Goal: Information Seeking & Learning: Learn about a topic

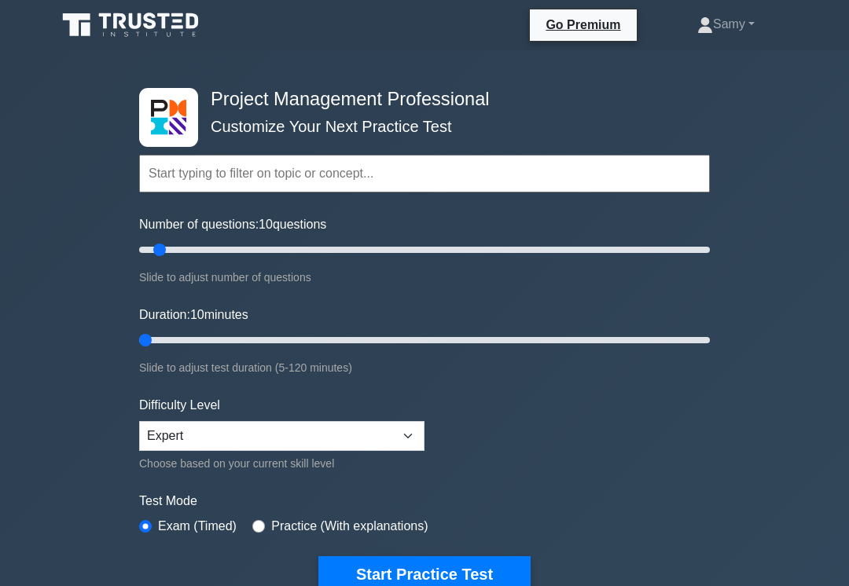
type input "5"
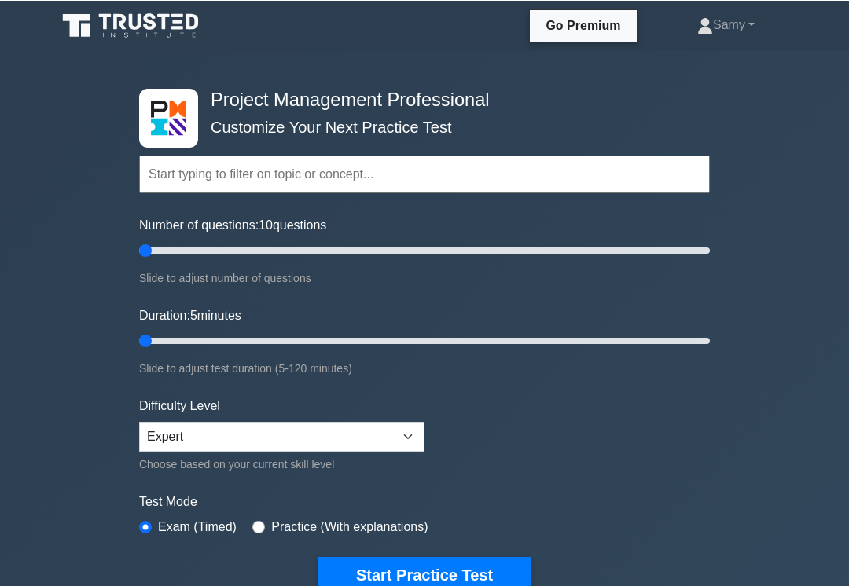
type input "5"
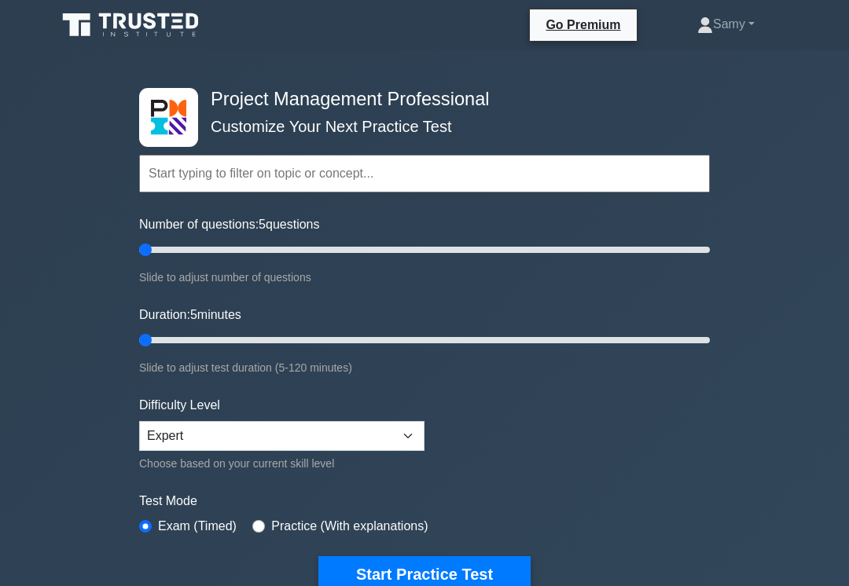
click at [428, 573] on button "Start Practice Test" at bounding box center [424, 574] width 212 height 36
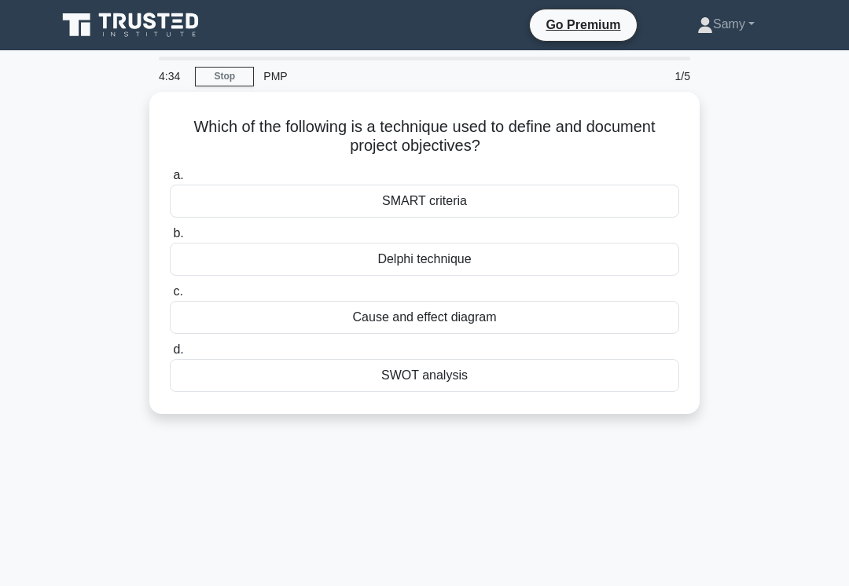
click at [525, 199] on div "SMART criteria" at bounding box center [424, 201] width 509 height 33
click at [170, 181] on input "a. SMART criteria" at bounding box center [170, 176] width 0 height 10
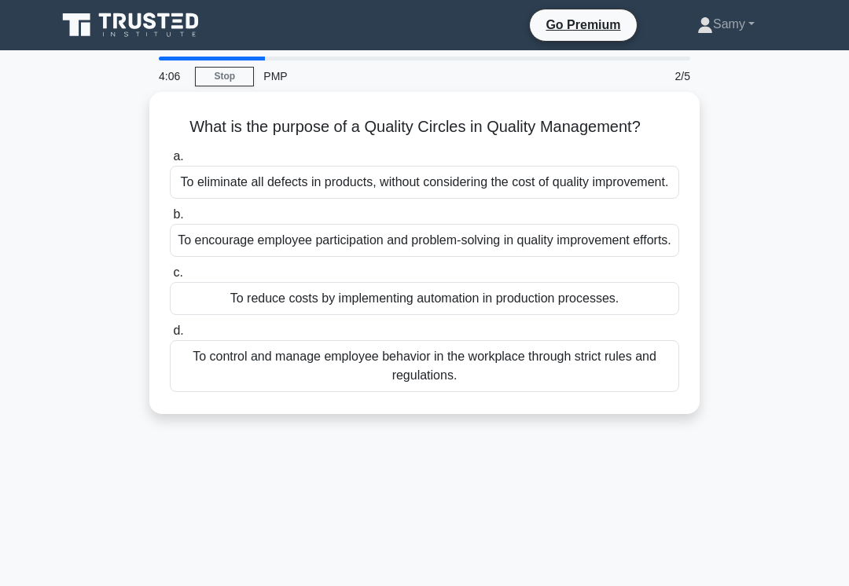
click at [587, 257] on div "To encourage employee participation and problem-solving in quality improvement …" at bounding box center [424, 240] width 509 height 33
click at [170, 220] on input "b. To encourage employee participation and problem-solving in quality improveme…" at bounding box center [170, 215] width 0 height 10
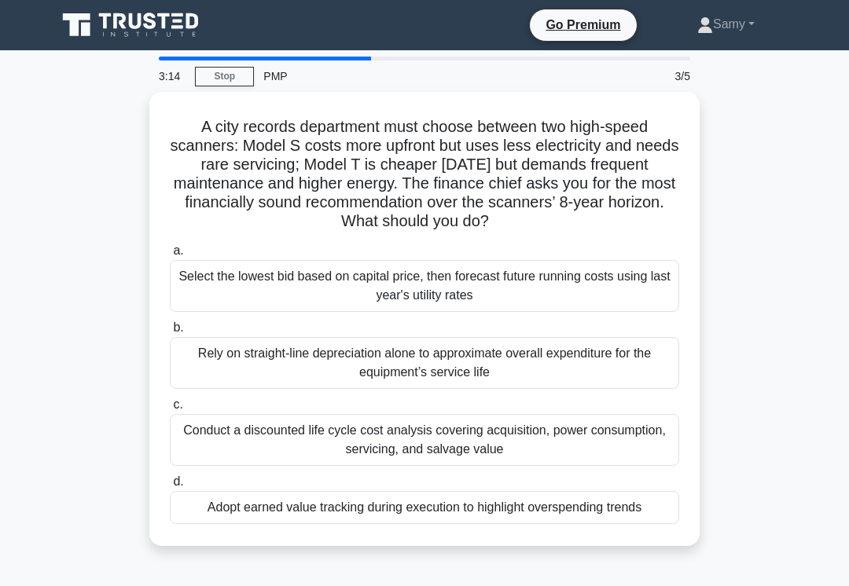
click at [534, 438] on div "Conduct a discounted life cycle cost analysis covering acquisition, power consu…" at bounding box center [424, 440] width 509 height 52
click at [170, 410] on input "c. Conduct a discounted life cycle cost analysis covering acquisition, power co…" at bounding box center [170, 405] width 0 height 10
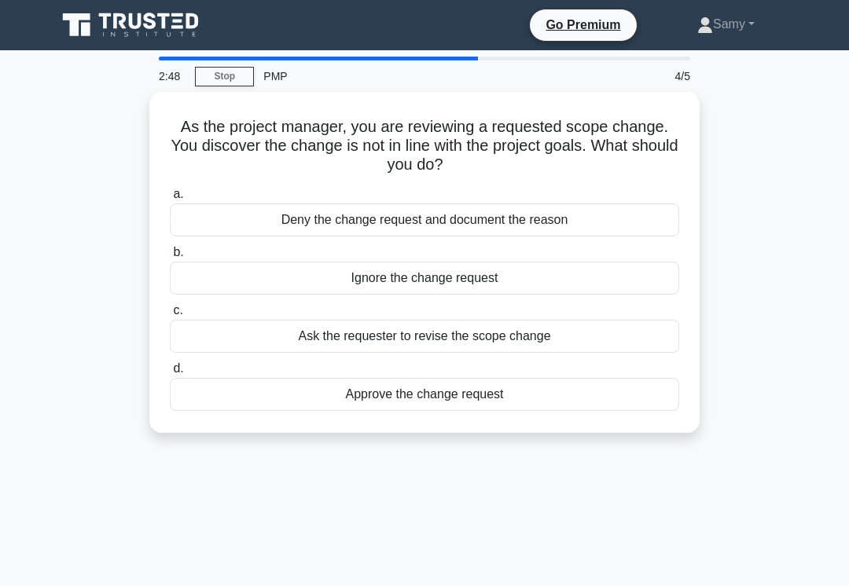
click at [533, 343] on div "Ask the requester to revise the scope change" at bounding box center [424, 336] width 509 height 33
click at [170, 316] on input "c. Ask the requester to revise the scope change" at bounding box center [170, 311] width 0 height 10
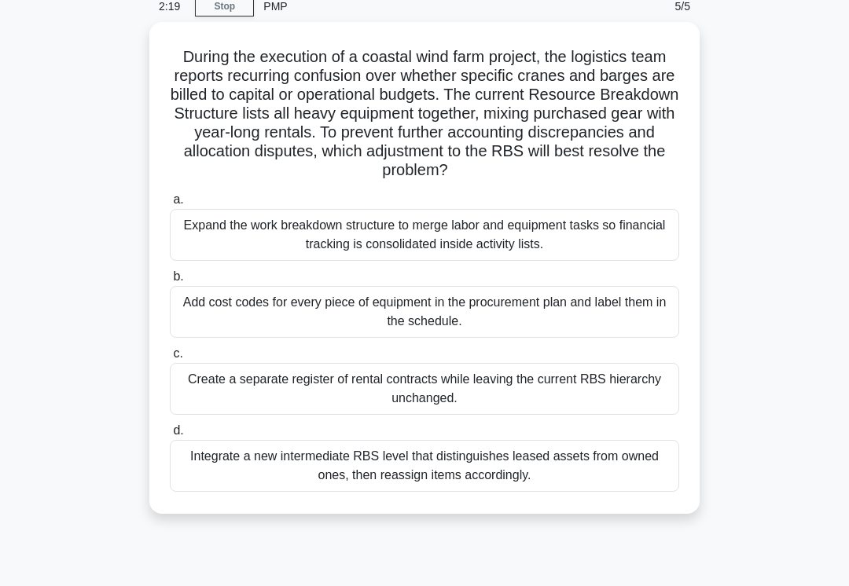
scroll to position [73, 0]
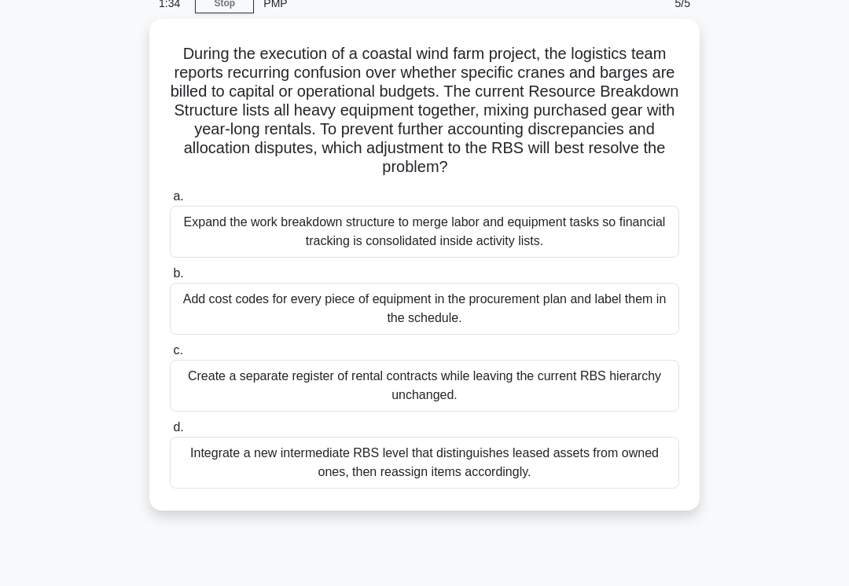
click at [472, 489] on div "Integrate a new intermediate RBS level that distinguishes leased assets from ow…" at bounding box center [424, 463] width 509 height 52
click at [170, 433] on input "d. Integrate a new intermediate RBS level that distinguishes leased assets from…" at bounding box center [170, 428] width 0 height 10
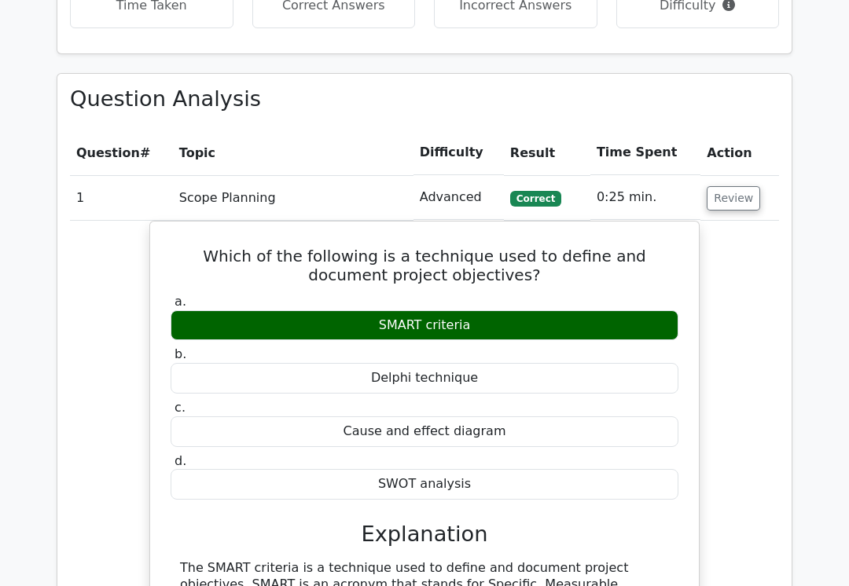
click at [736, 187] on button "Review" at bounding box center [733, 199] width 53 height 24
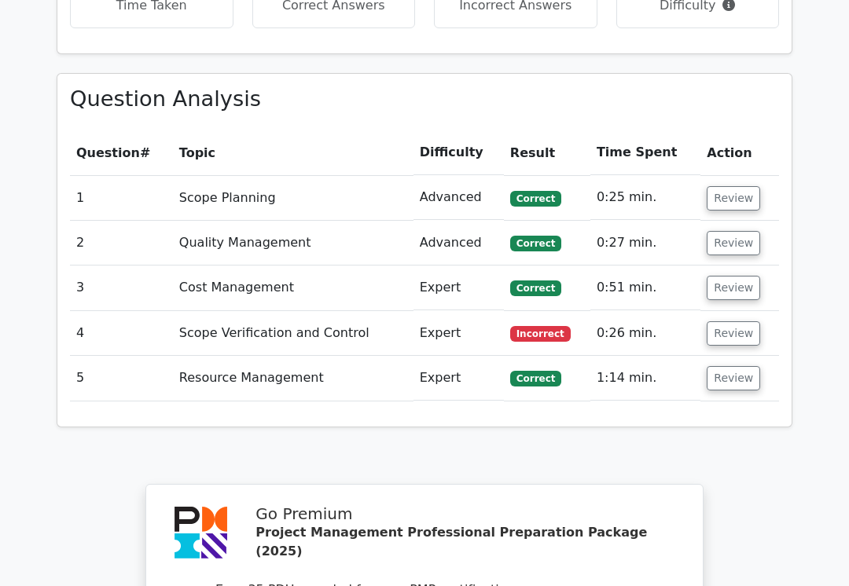
click at [729, 321] on button "Review" at bounding box center [733, 333] width 53 height 24
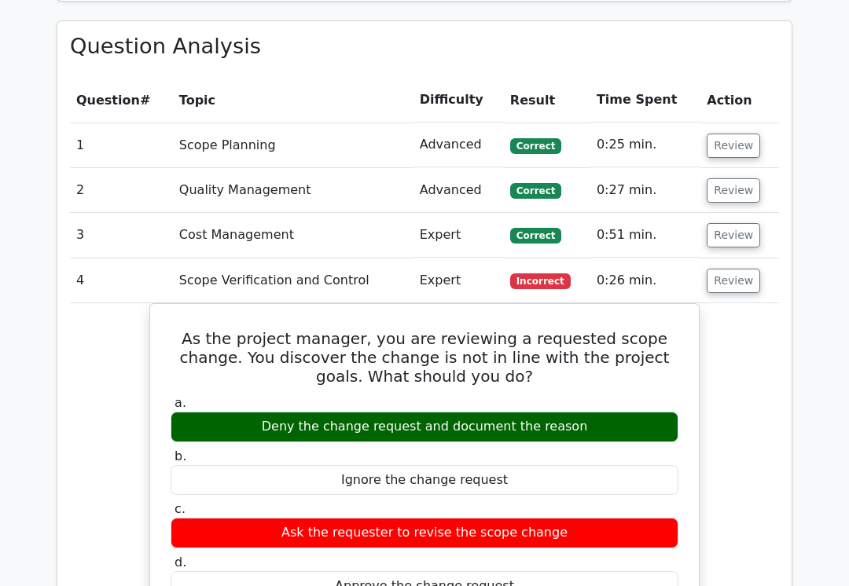
scroll to position [1196, 0]
click at [729, 269] on button "Review" at bounding box center [733, 281] width 53 height 24
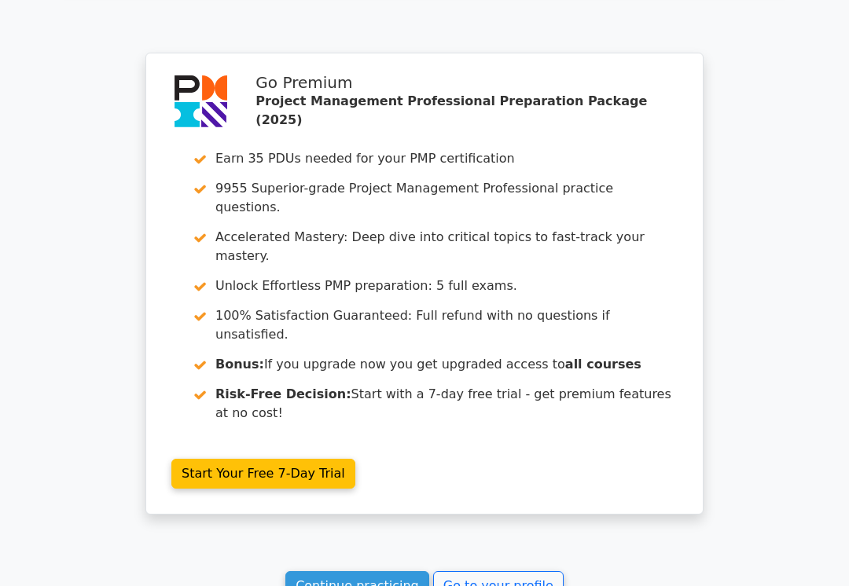
scroll to position [1678, 0]
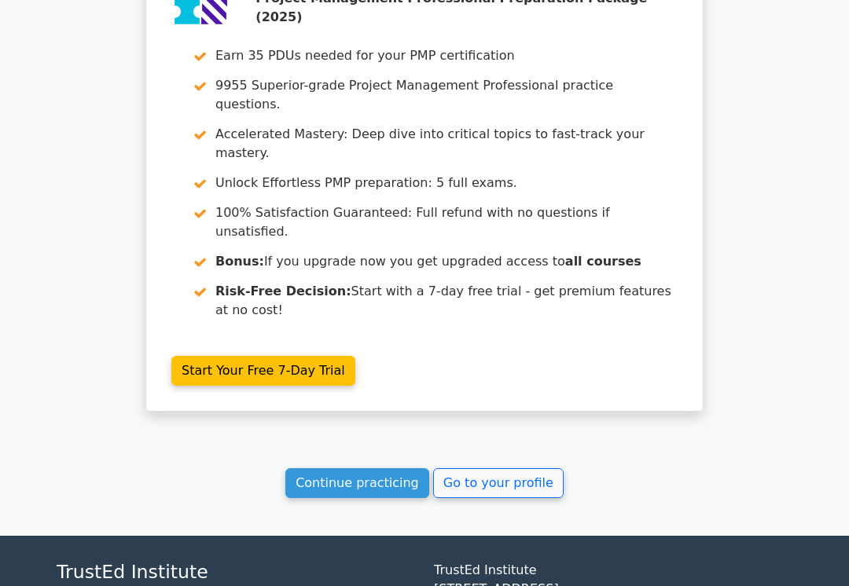
click at [516, 468] on link "Go to your profile" at bounding box center [498, 483] width 130 height 30
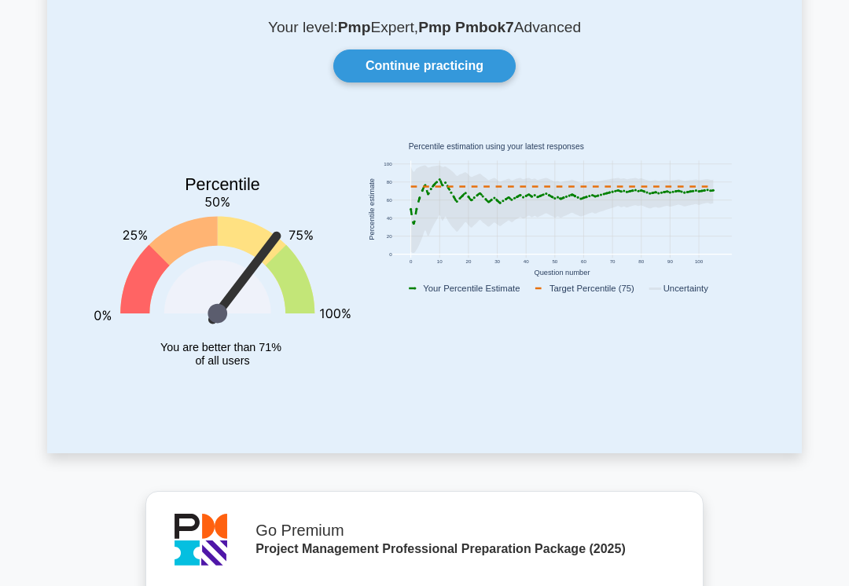
scroll to position [91, 0]
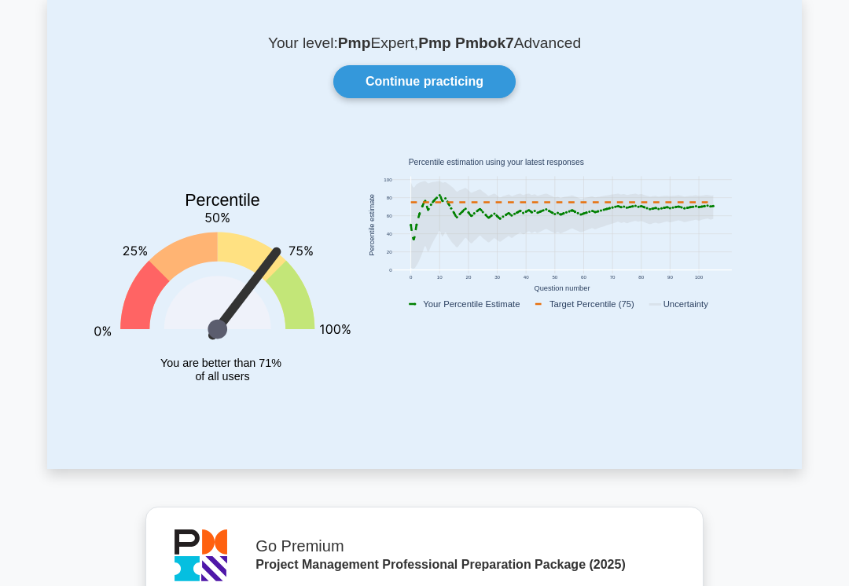
click at [482, 90] on link "Continue practicing" at bounding box center [424, 82] width 182 height 33
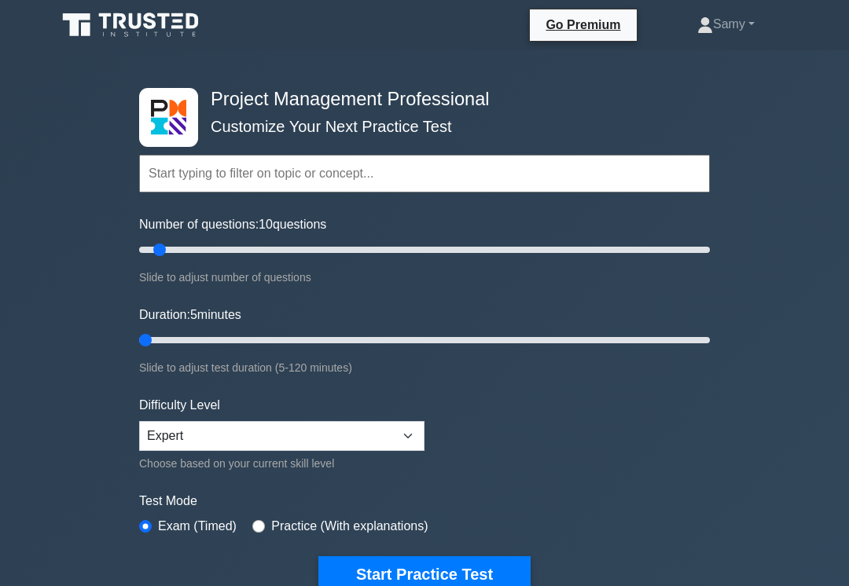
type input "5"
click at [512, 556] on button "Start Practice Test" at bounding box center [424, 574] width 212 height 36
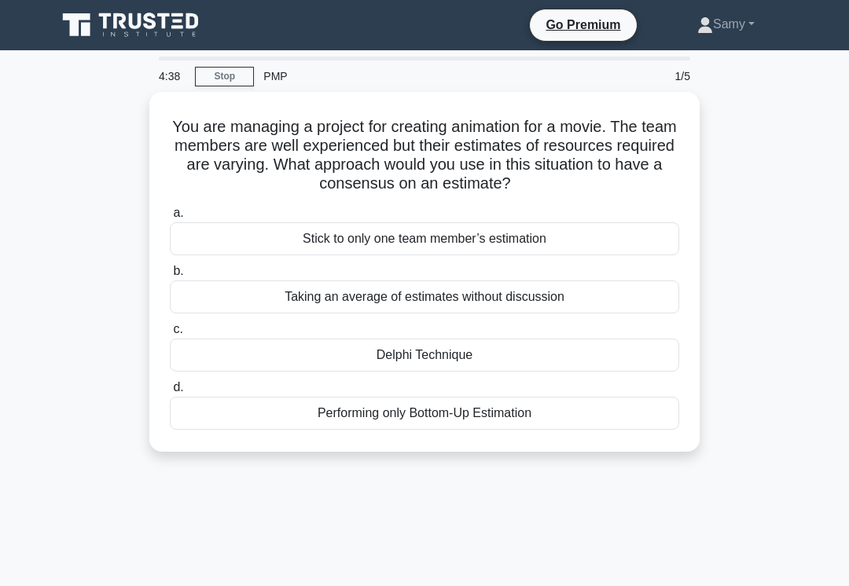
click at [569, 365] on div "Delphi Technique" at bounding box center [424, 355] width 509 height 33
click at [170, 335] on input "c. Delphi Technique" at bounding box center [170, 330] width 0 height 10
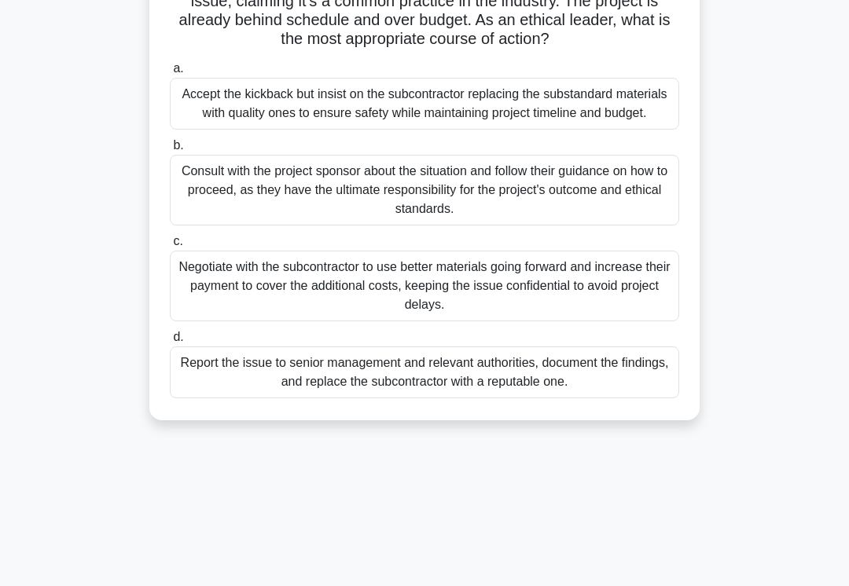
scroll to position [243, 0]
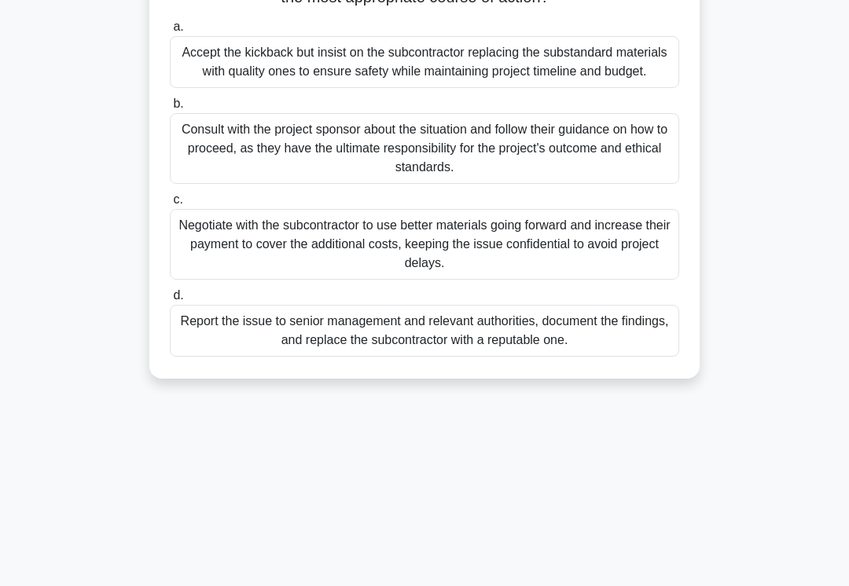
click at [619, 184] on div "Consult with the project sponsor about the situation and follow their guidance …" at bounding box center [424, 148] width 509 height 71
click at [170, 109] on input "b. Consult with the project sponsor about the situation and follow their guidan…" at bounding box center [170, 104] width 0 height 10
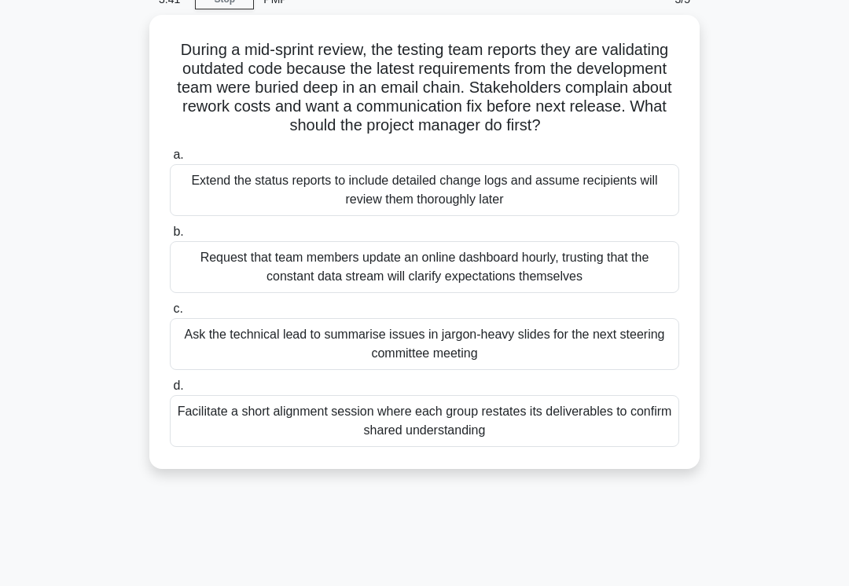
scroll to position [76, 0]
click at [586, 448] on div "Facilitate a short alignment session where each group restates its deliverables…" at bounding box center [424, 422] width 509 height 52
click at [170, 392] on input "d. Facilitate a short alignment session where each group restates its deliverab…" at bounding box center [170, 387] width 0 height 10
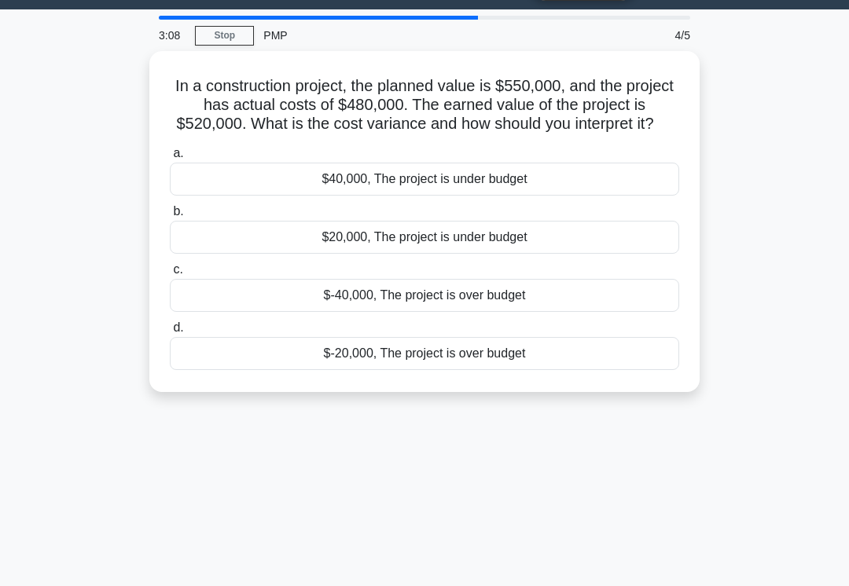
scroll to position [0, 0]
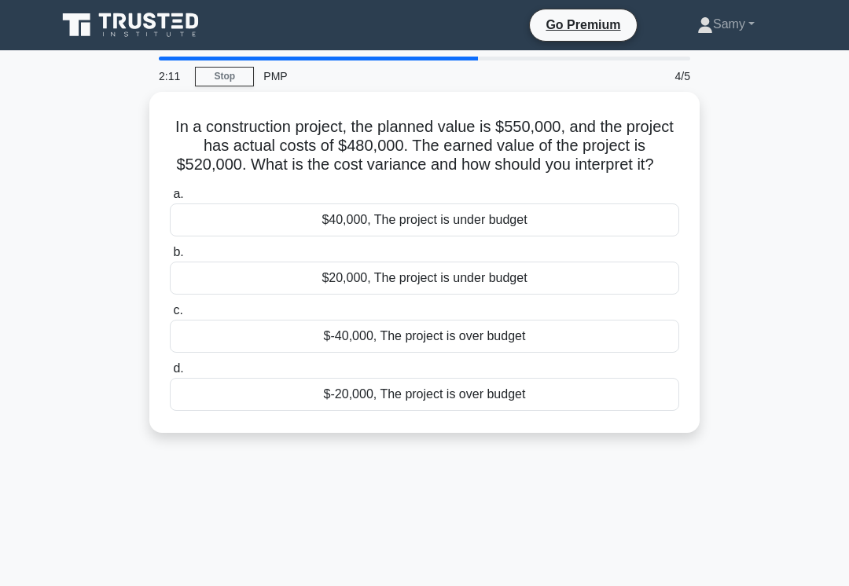
click at [452, 237] on div "$40,000, The project is under budget" at bounding box center [424, 220] width 509 height 33
click at [170, 200] on input "a. $40,000, The project is under budget" at bounding box center [170, 194] width 0 height 10
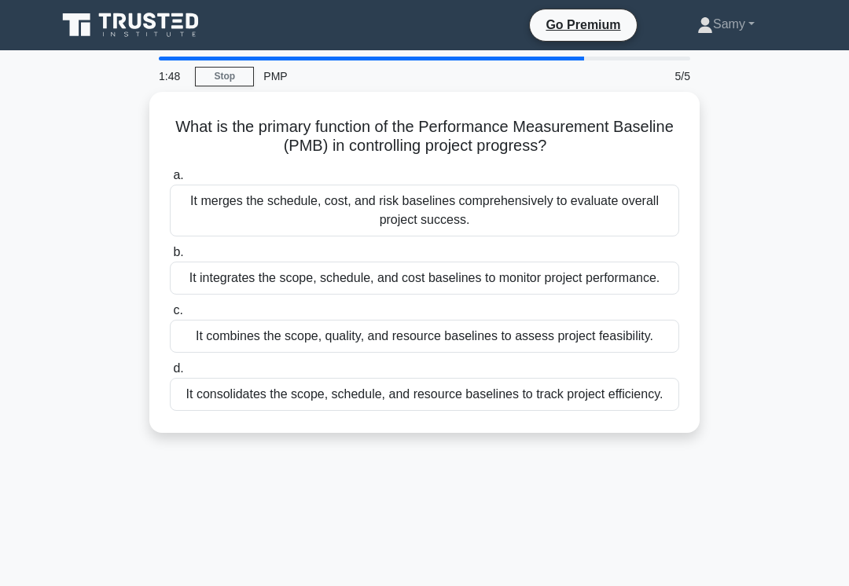
click at [471, 291] on div "It integrates the scope, schedule, and cost baselines to monitor project perfor…" at bounding box center [424, 278] width 509 height 33
click at [170, 258] on input "b. It integrates the scope, schedule, and cost baselines to monitor project per…" at bounding box center [170, 253] width 0 height 10
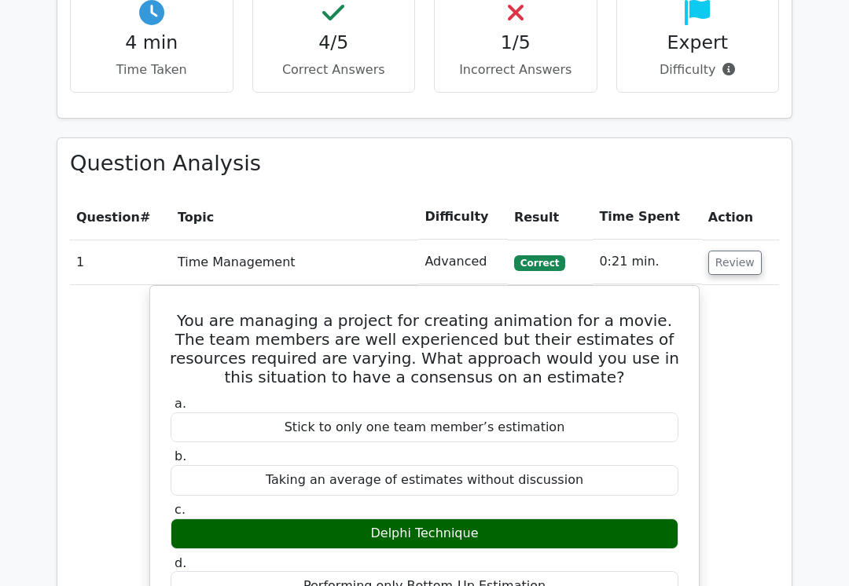
scroll to position [1079, 0]
click at [737, 251] on button "Review" at bounding box center [734, 263] width 53 height 24
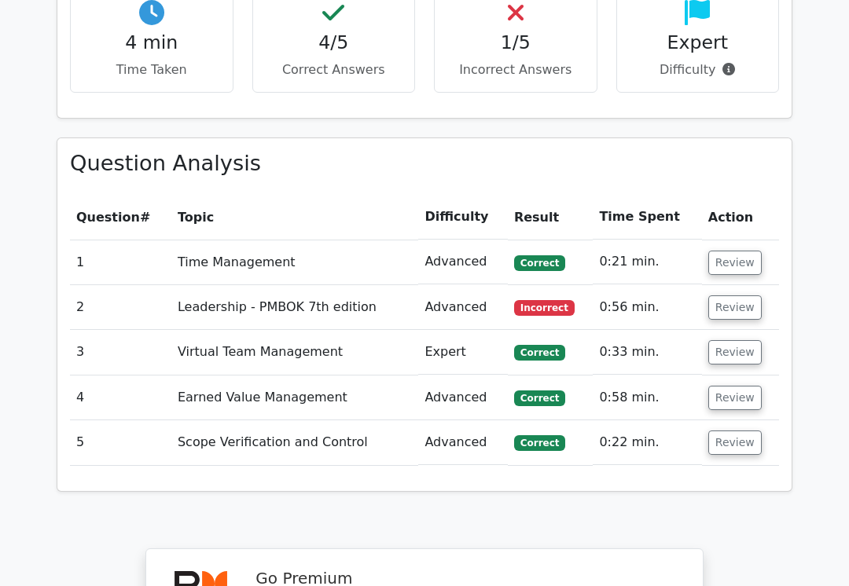
click at [726, 296] on button "Review" at bounding box center [734, 308] width 53 height 24
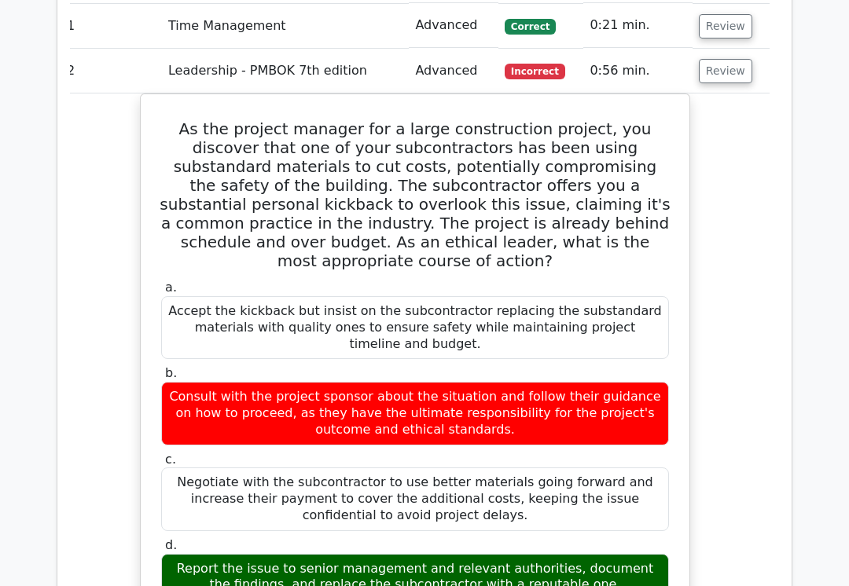
scroll to position [0, 9]
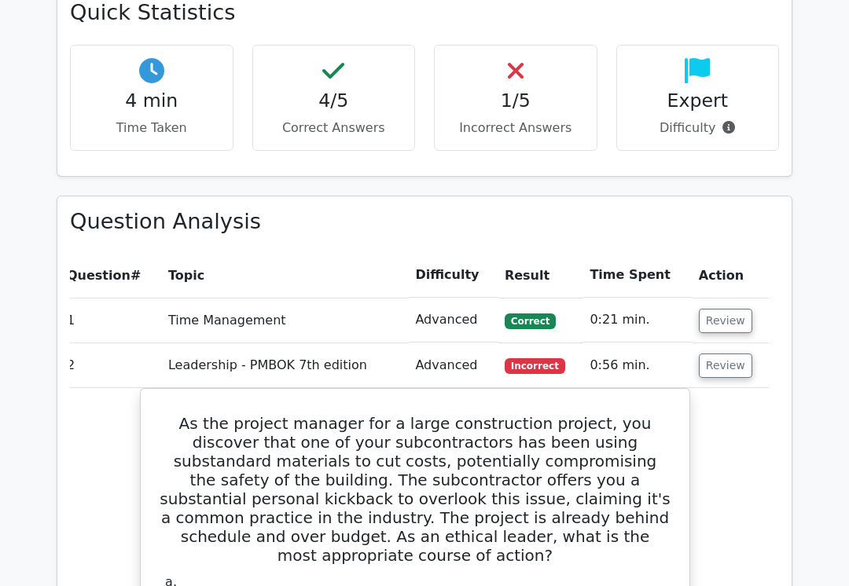
click at [723, 354] on button "Review" at bounding box center [725, 366] width 53 height 24
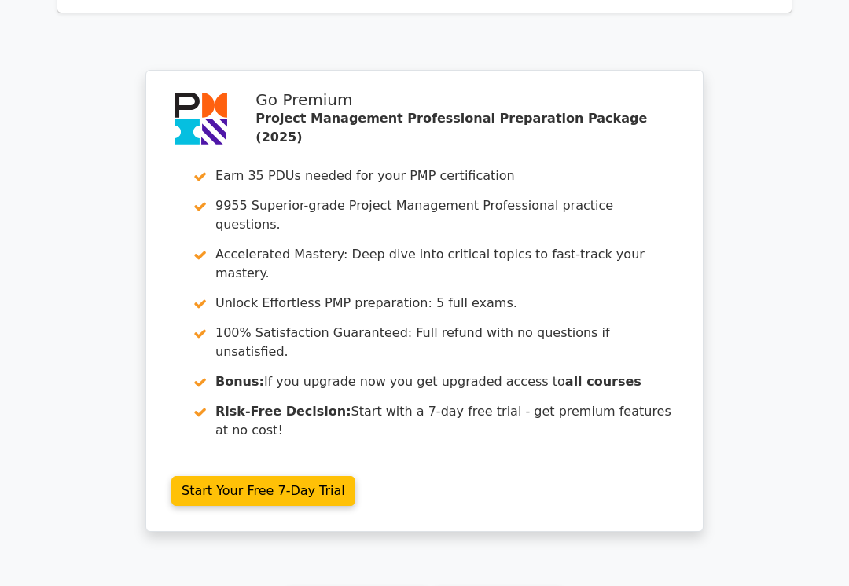
scroll to position [1558, 0]
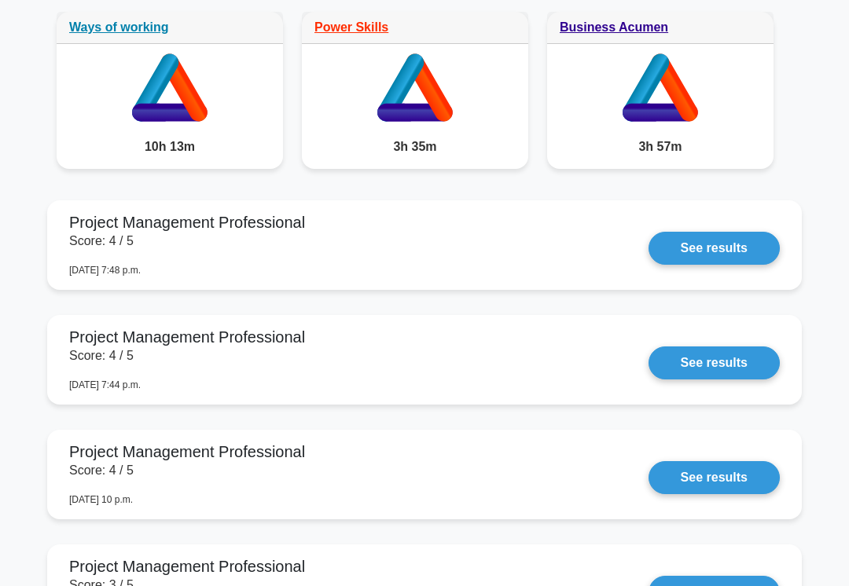
scroll to position [1350, 0]
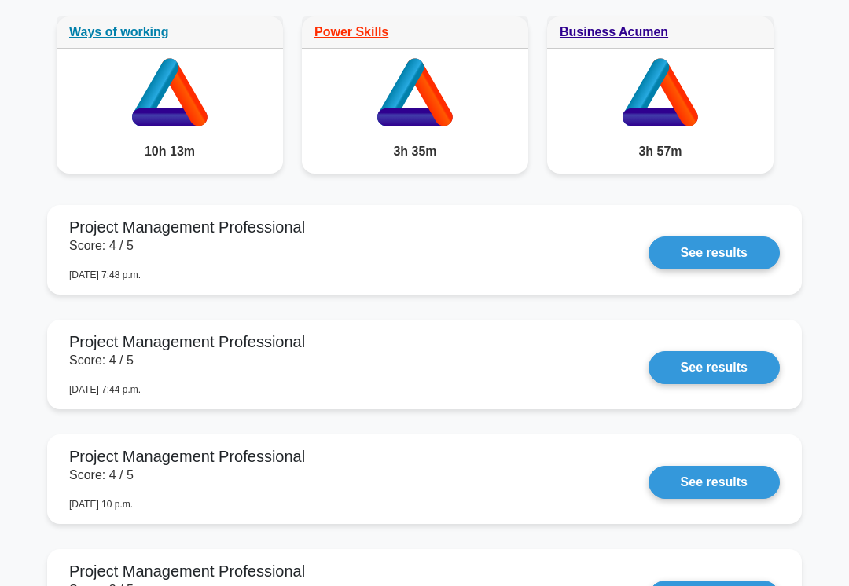
click at [728, 270] on link "See results" at bounding box center [713, 253] width 131 height 33
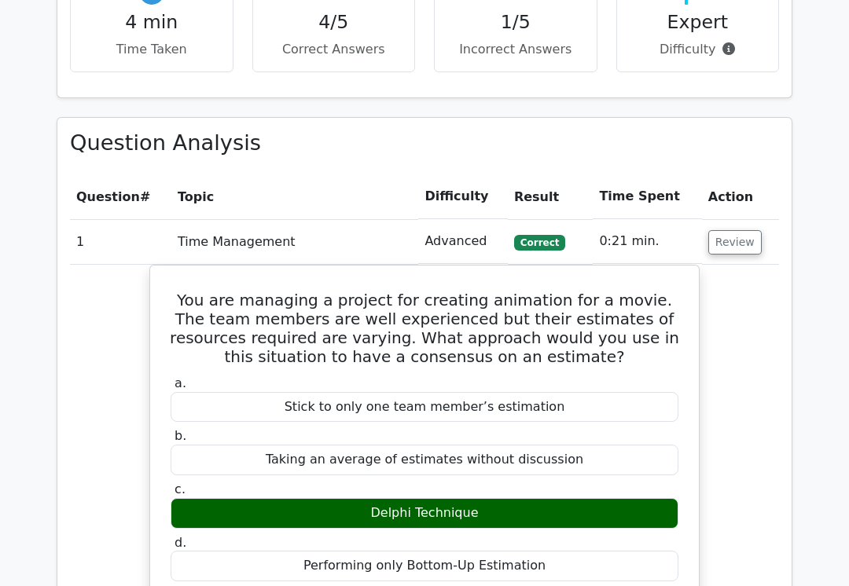
scroll to position [1100, 0]
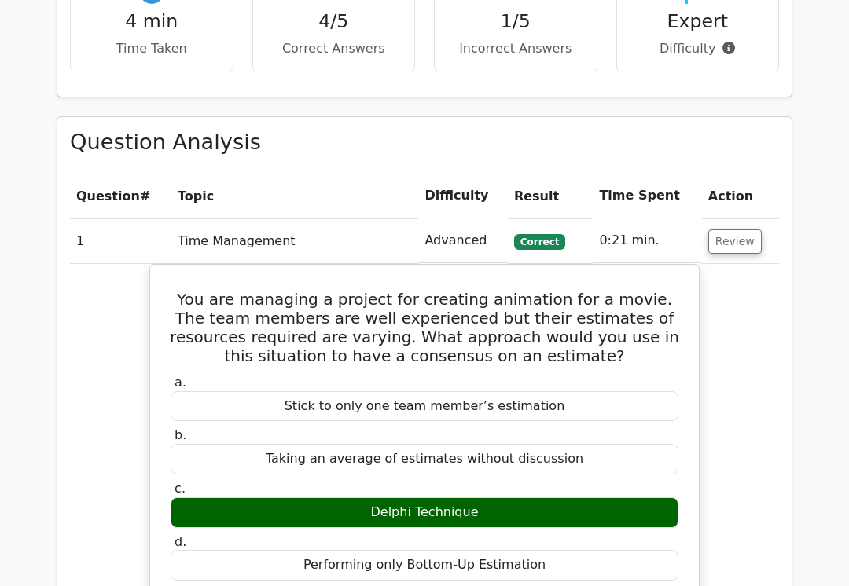
click at [738, 230] on button "Review" at bounding box center [734, 242] width 53 height 24
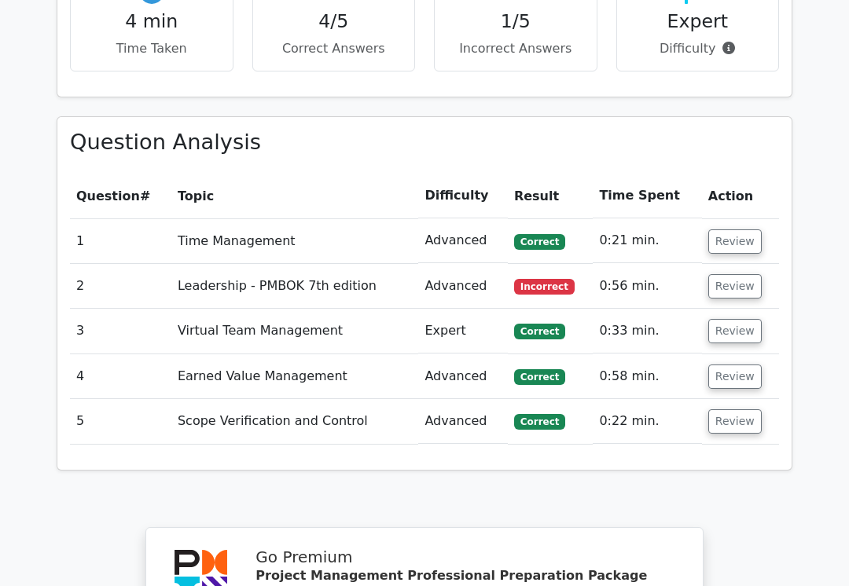
click at [736, 319] on button "Review" at bounding box center [734, 331] width 53 height 24
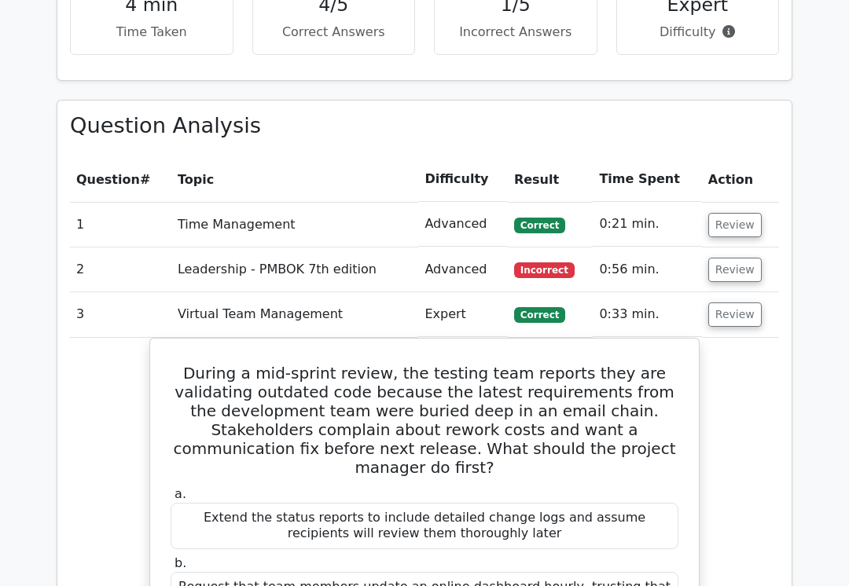
scroll to position [1117, 0]
click at [740, 303] on button "Review" at bounding box center [734, 315] width 53 height 24
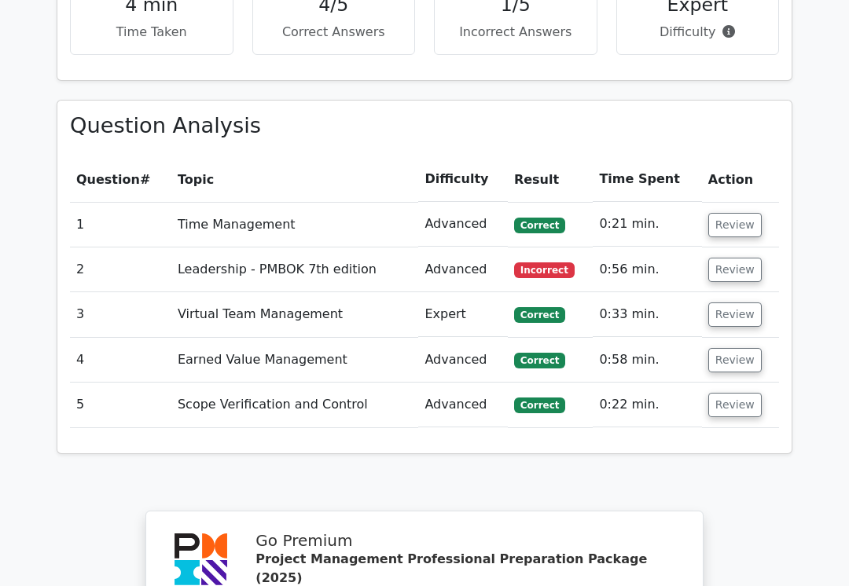
click at [744, 348] on button "Review" at bounding box center [734, 360] width 53 height 24
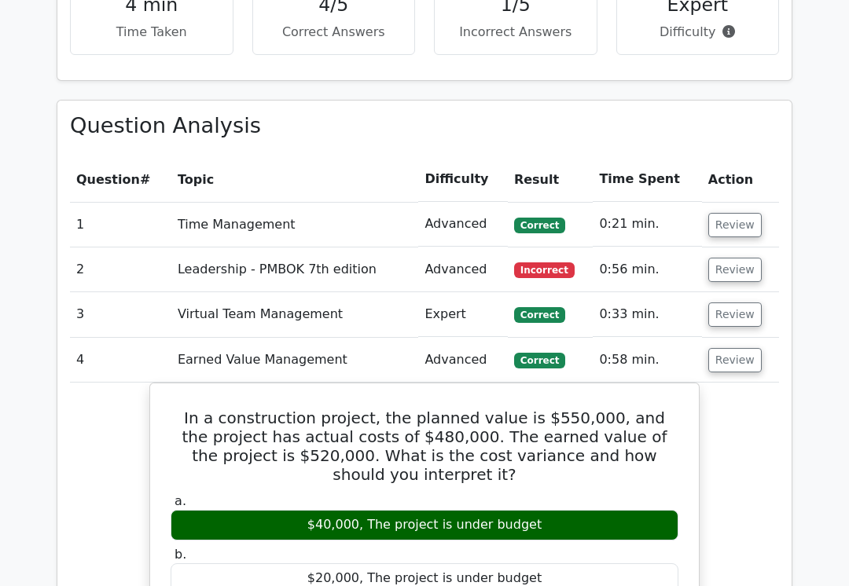
click at [733, 213] on button "Review" at bounding box center [734, 225] width 53 height 24
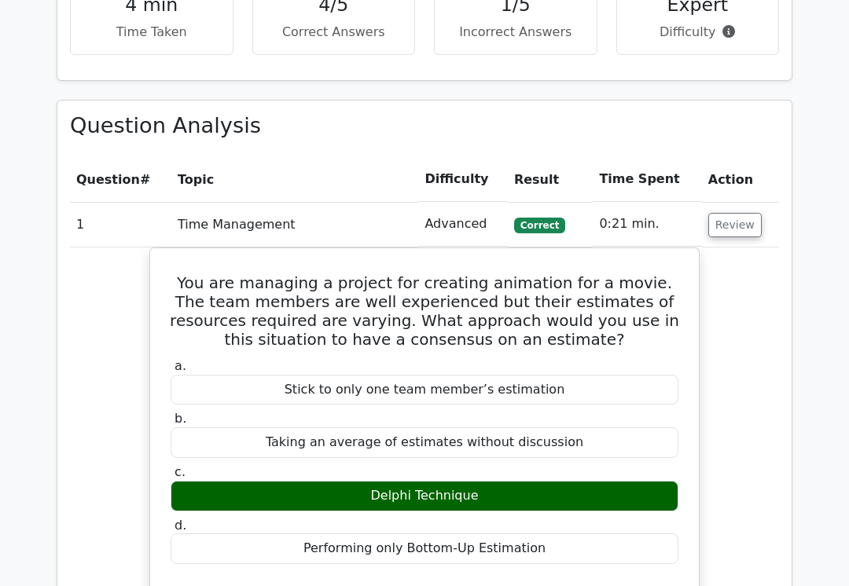
click at [736, 213] on button "Review" at bounding box center [734, 225] width 53 height 24
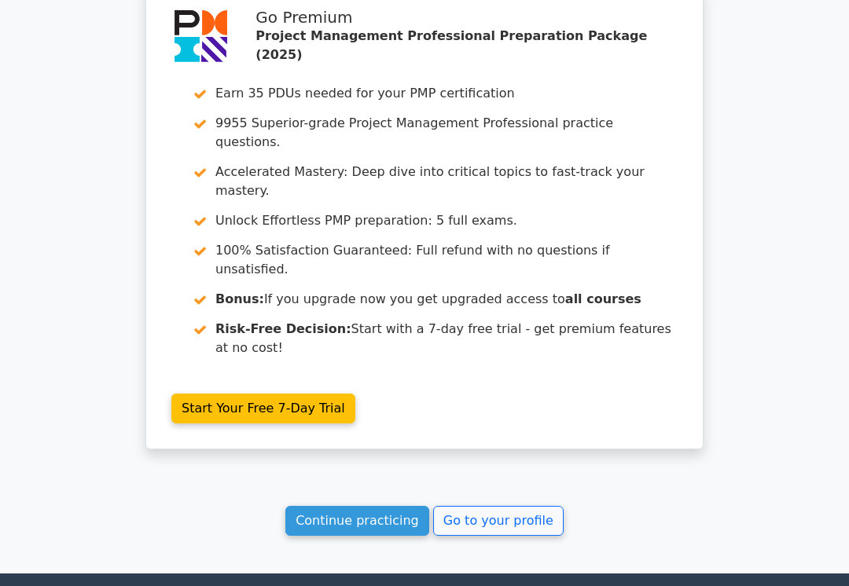
scroll to position [2324, 0]
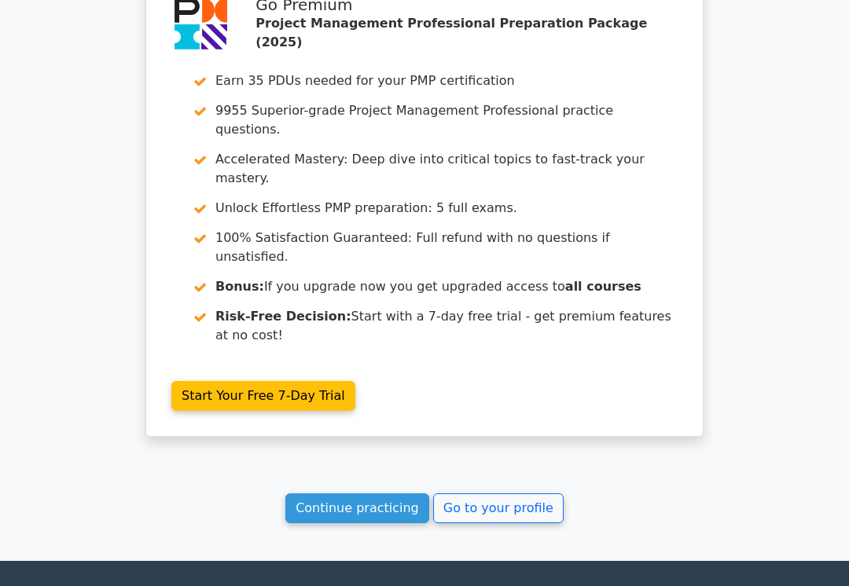
click at [491, 494] on link "Go to your profile" at bounding box center [498, 509] width 130 height 30
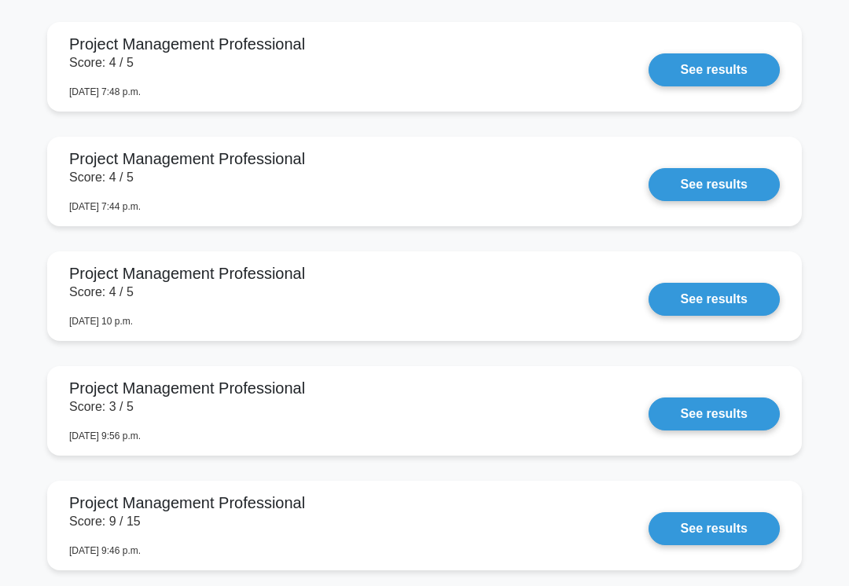
scroll to position [1529, 0]
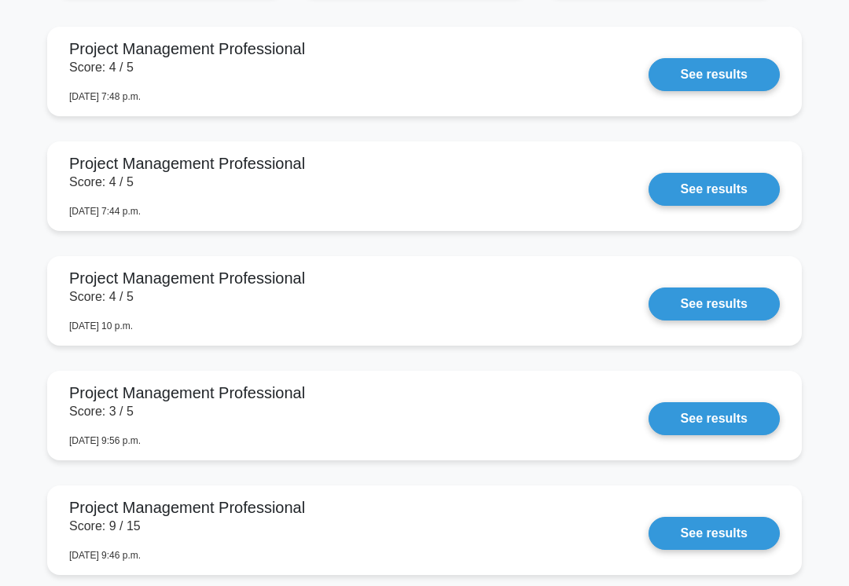
click at [718, 206] on link "See results" at bounding box center [713, 189] width 131 height 33
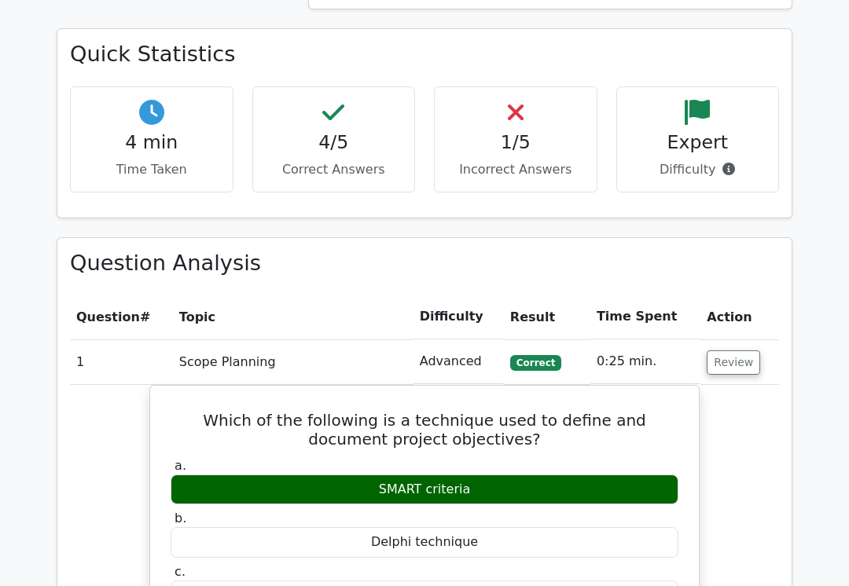
scroll to position [1016, 0]
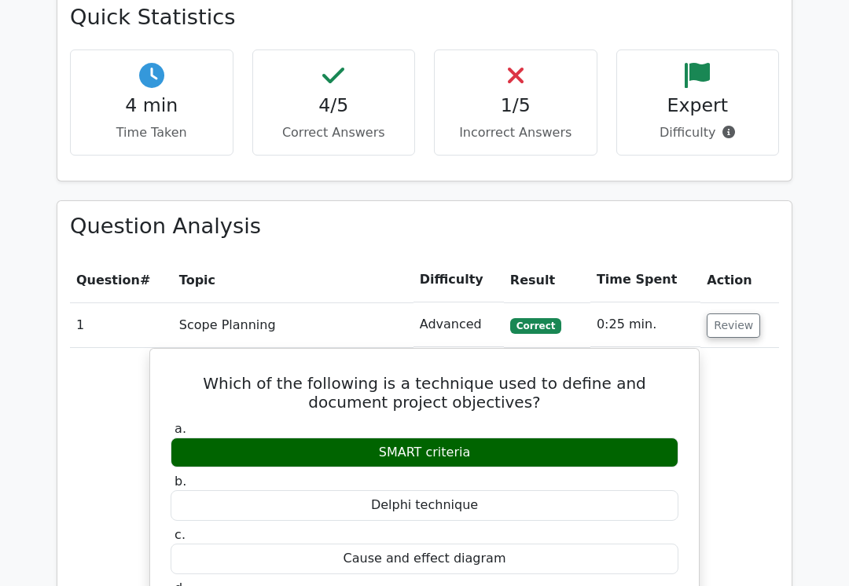
click at [737, 314] on button "Review" at bounding box center [733, 326] width 53 height 24
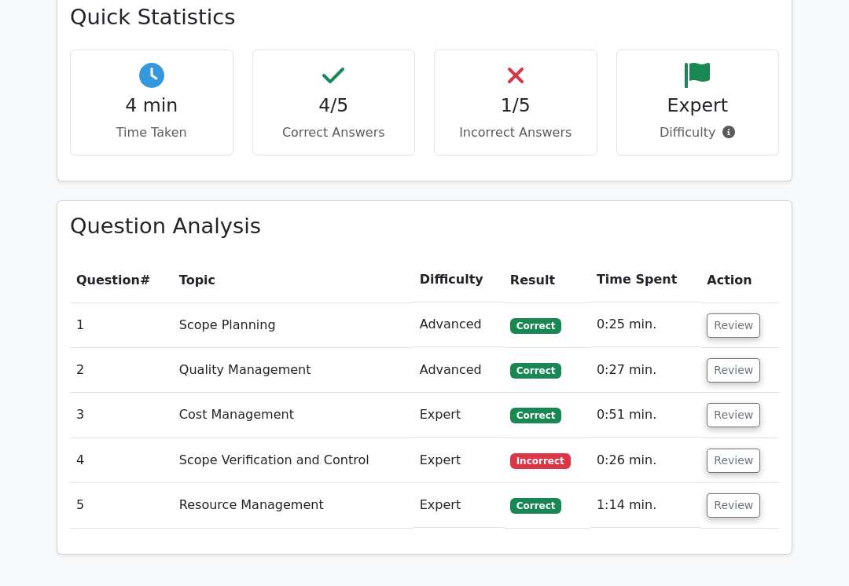
click at [736, 358] on button "Review" at bounding box center [733, 370] width 53 height 24
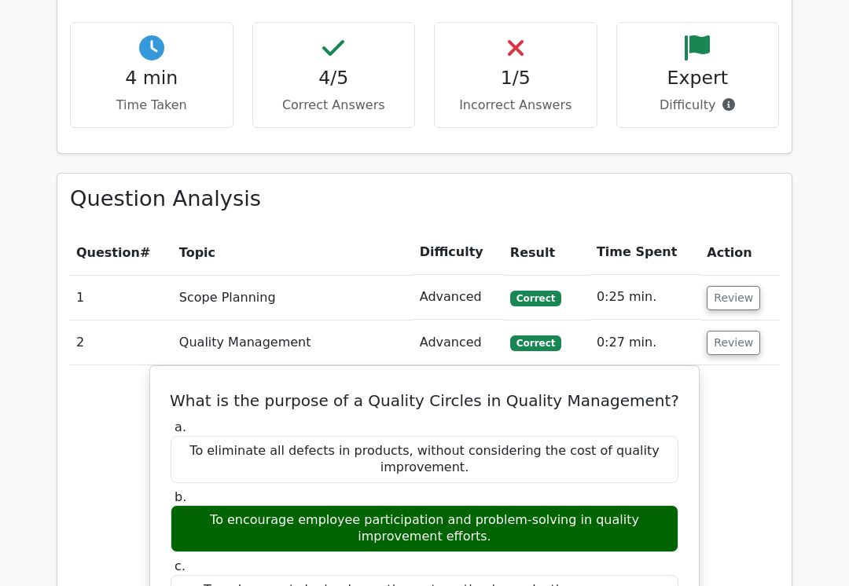
scroll to position [1044, 0]
click at [736, 331] on button "Review" at bounding box center [733, 343] width 53 height 24
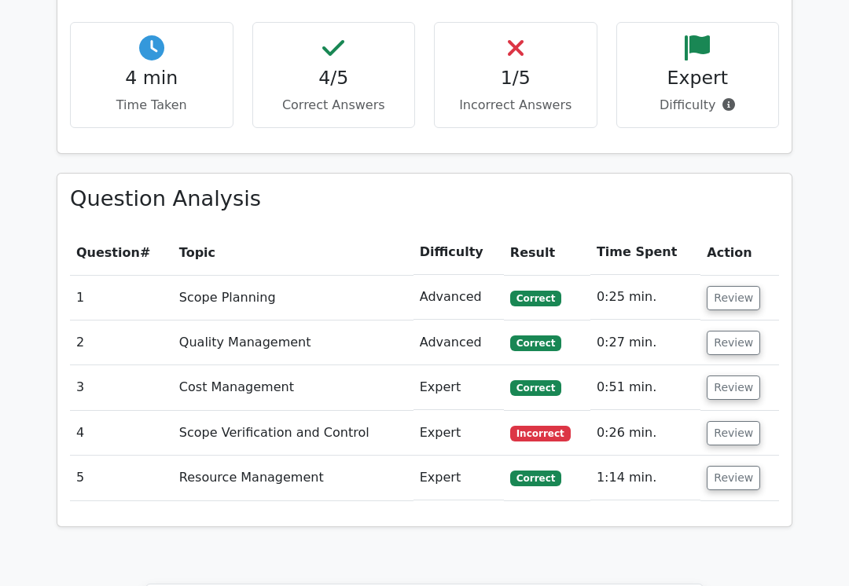
click at [735, 376] on button "Review" at bounding box center [733, 388] width 53 height 24
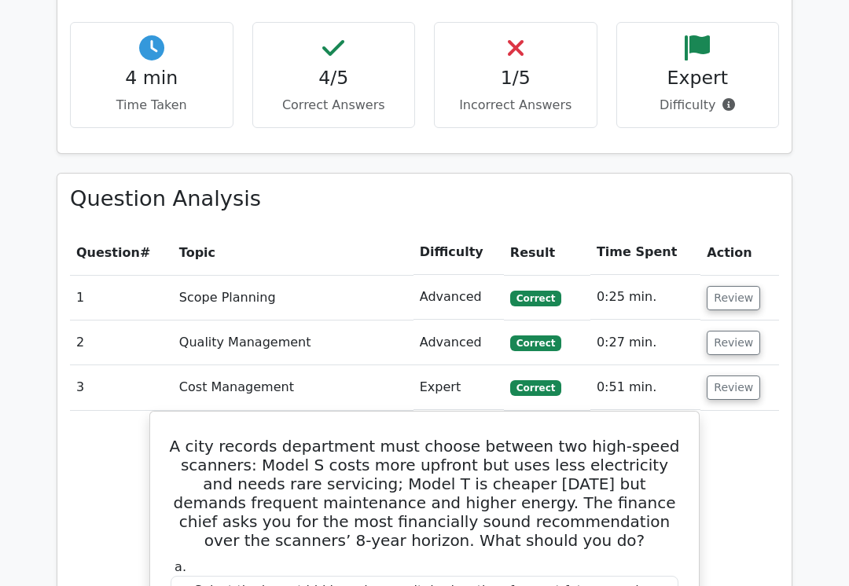
click at [736, 376] on button "Review" at bounding box center [733, 388] width 53 height 24
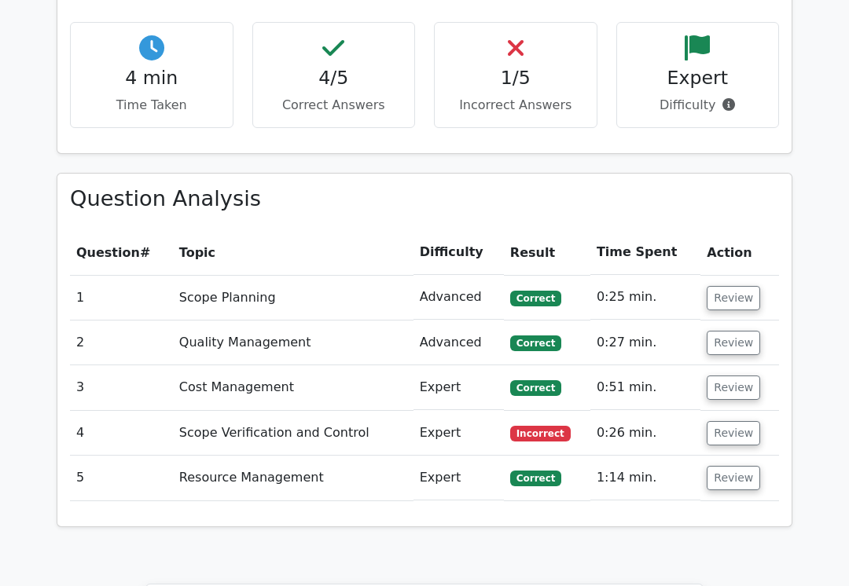
click at [720, 466] on button "Review" at bounding box center [733, 478] width 53 height 24
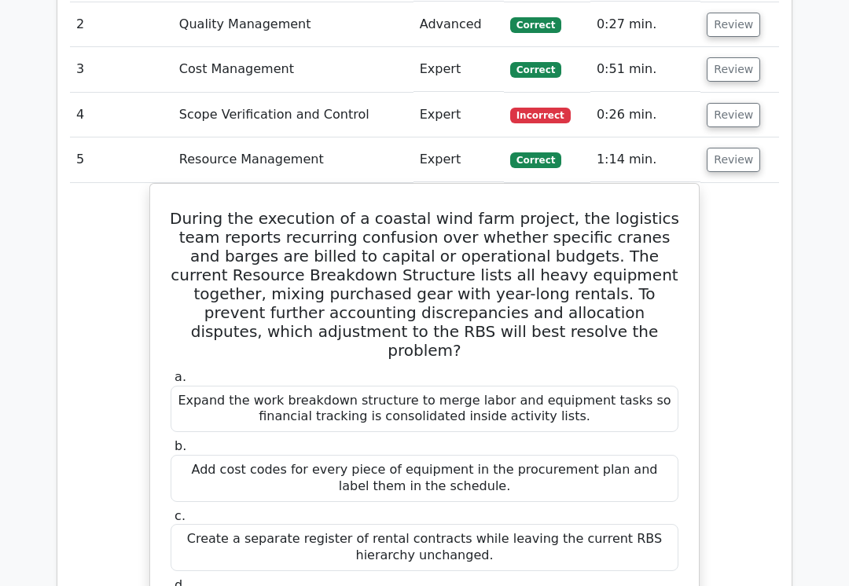
scroll to position [1377, 0]
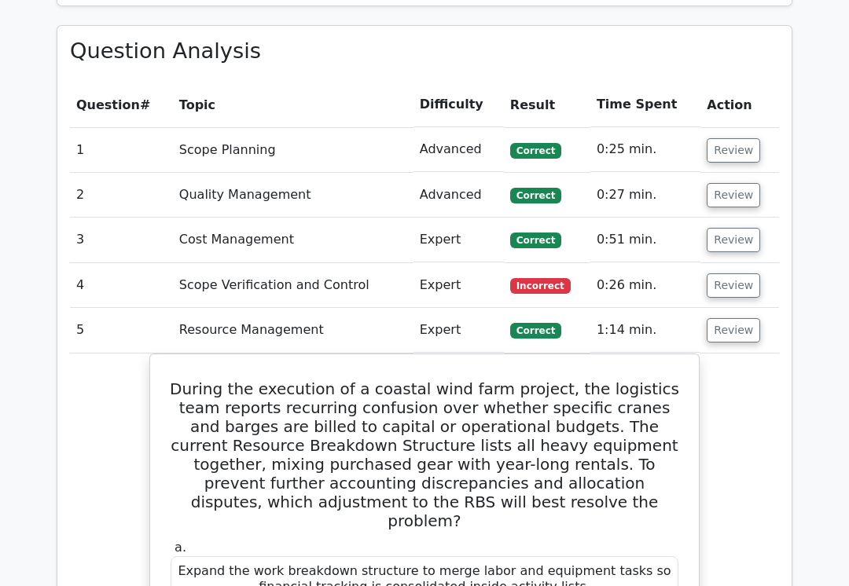
click at [732, 274] on button "Review" at bounding box center [733, 286] width 53 height 24
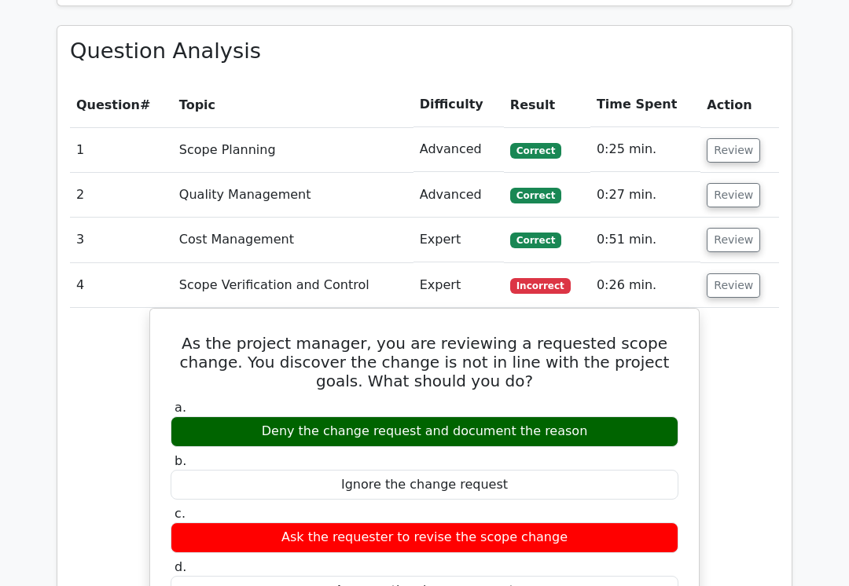
scroll to position [0, 0]
click at [736, 138] on button "Review" at bounding box center [733, 150] width 53 height 24
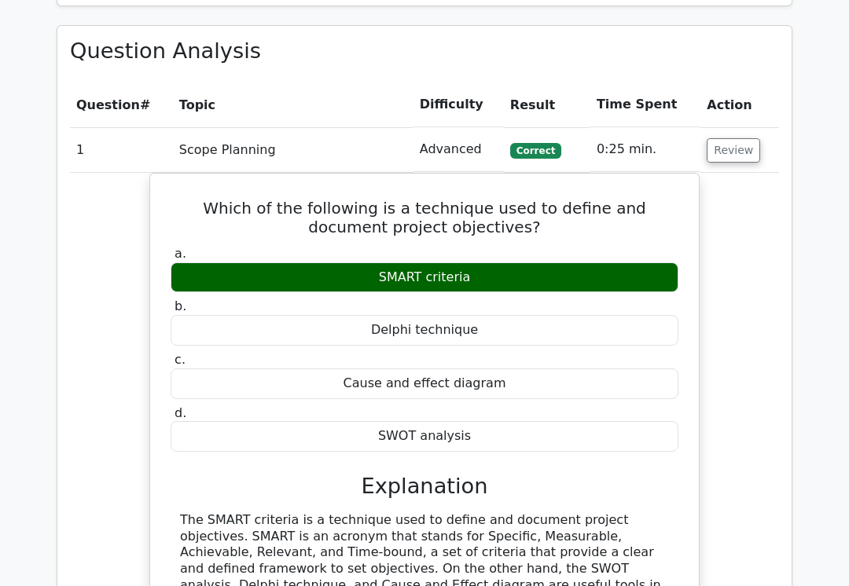
click at [736, 138] on button "Review" at bounding box center [733, 150] width 53 height 24
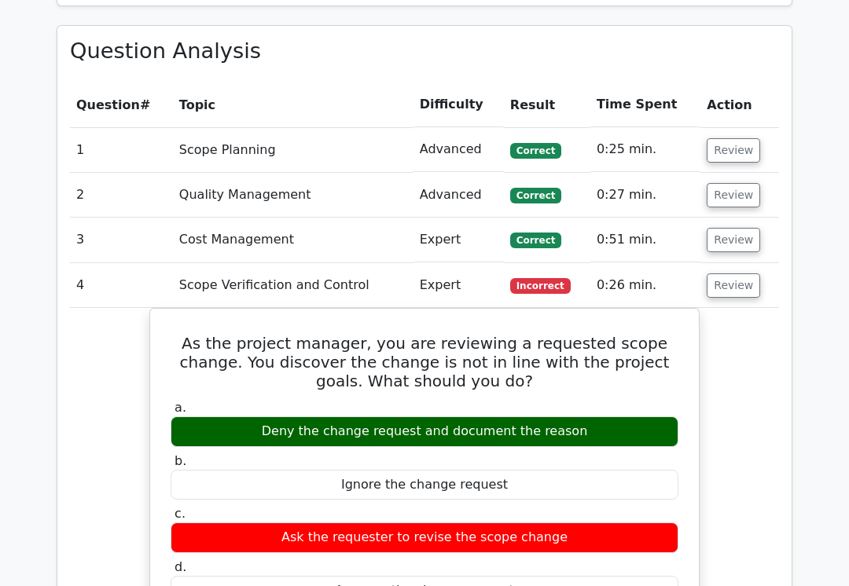
click at [738, 183] on button "Review" at bounding box center [733, 195] width 53 height 24
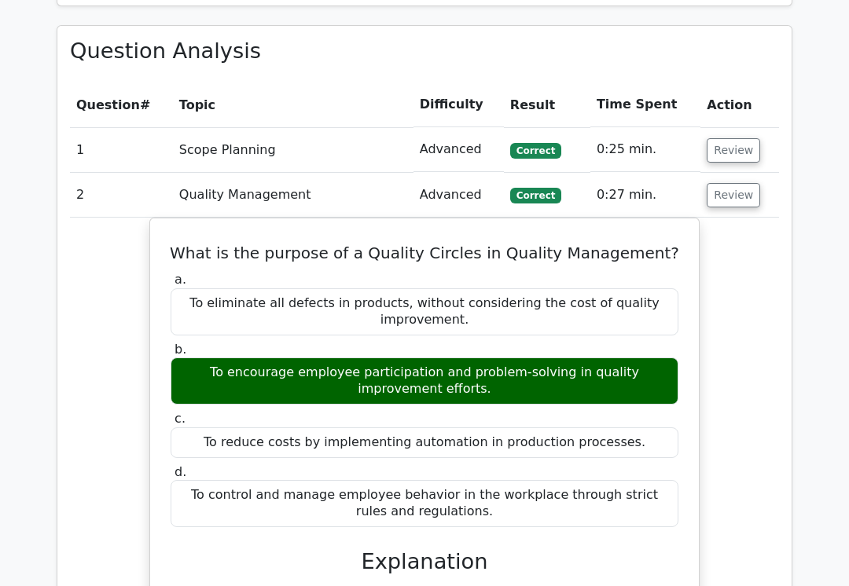
click at [733, 183] on button "Review" at bounding box center [733, 195] width 53 height 24
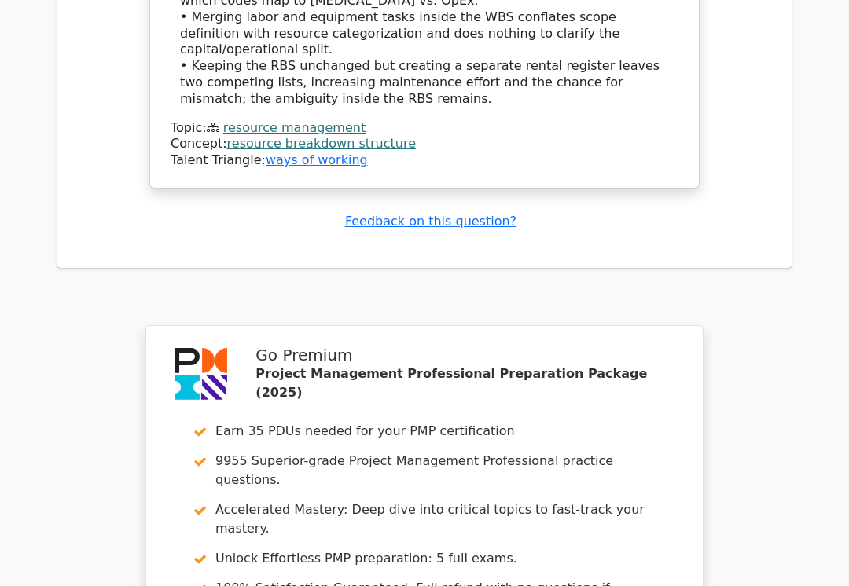
scroll to position [3260, 0]
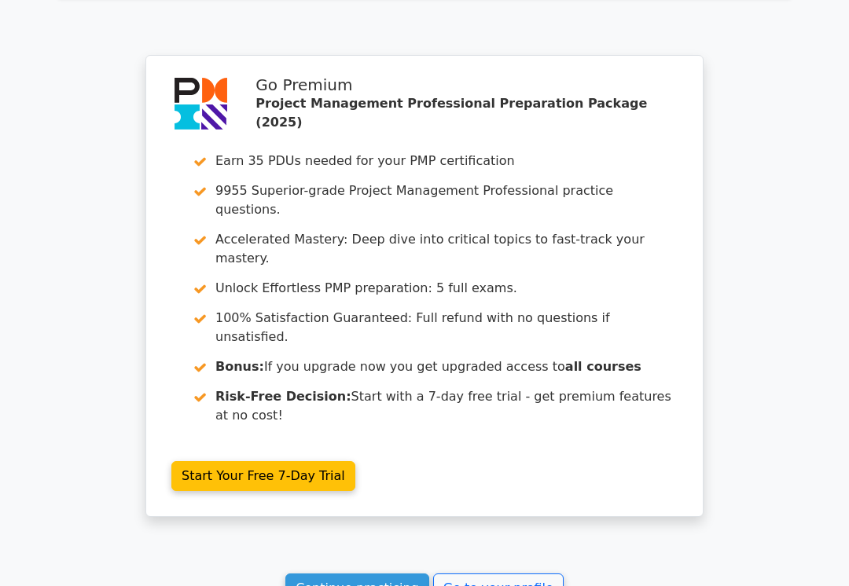
click at [518, 574] on link "Go to your profile" at bounding box center [498, 589] width 130 height 30
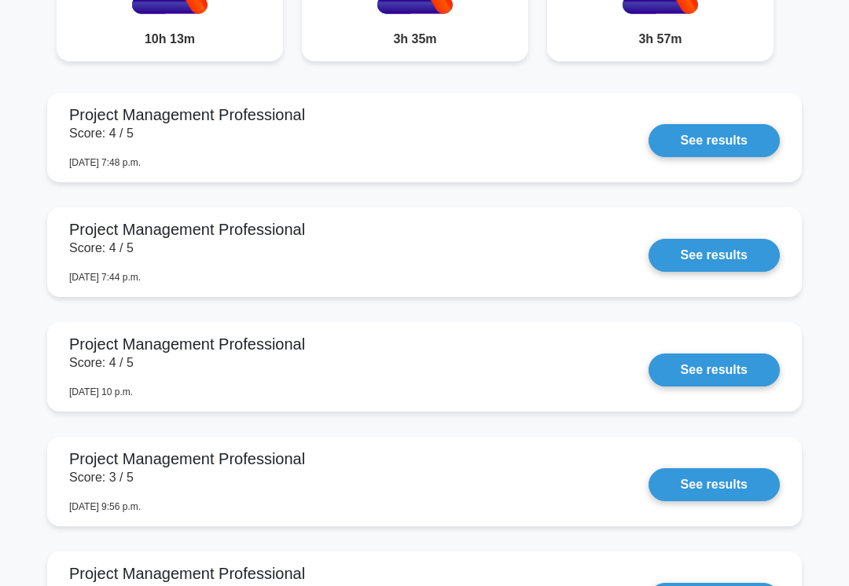
scroll to position [1463, 0]
click at [718, 157] on link "See results" at bounding box center [713, 140] width 131 height 33
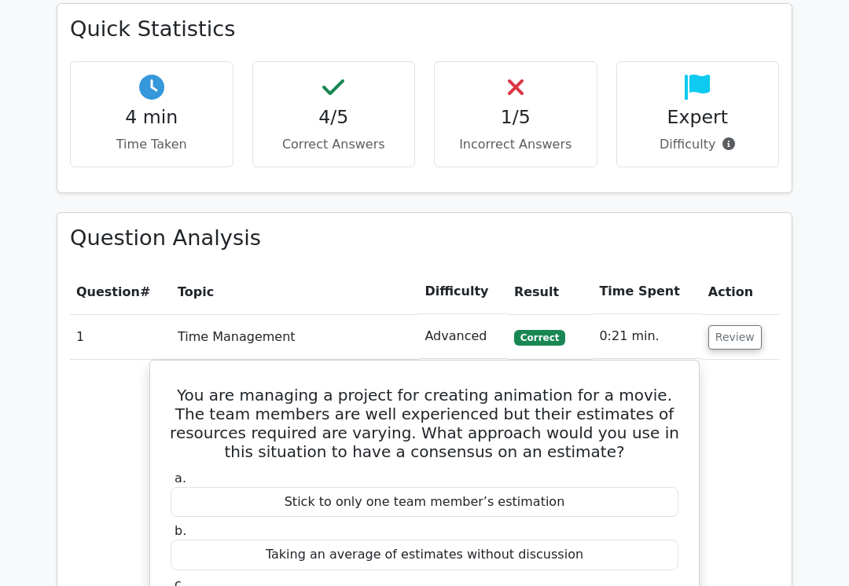
scroll to position [1004, 0]
click at [728, 325] on button "Review" at bounding box center [734, 337] width 53 height 24
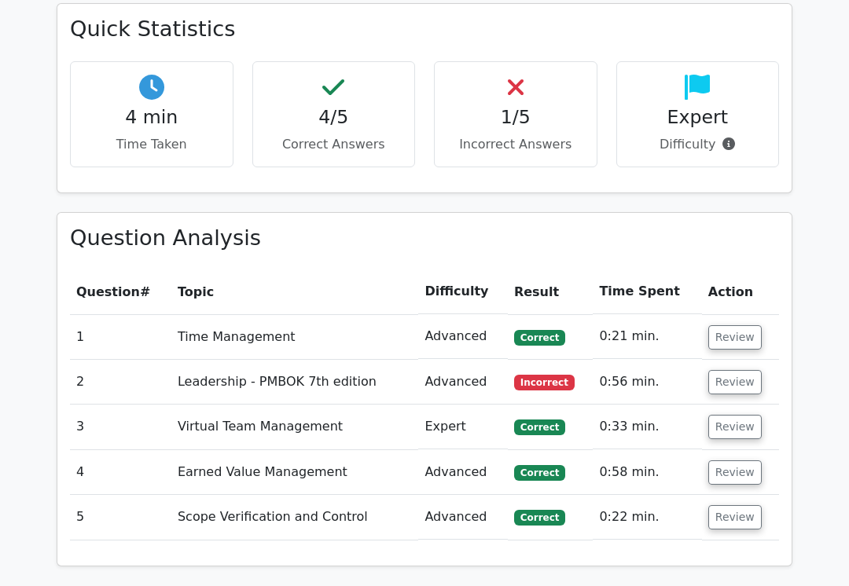
click at [733, 370] on button "Review" at bounding box center [734, 382] width 53 height 24
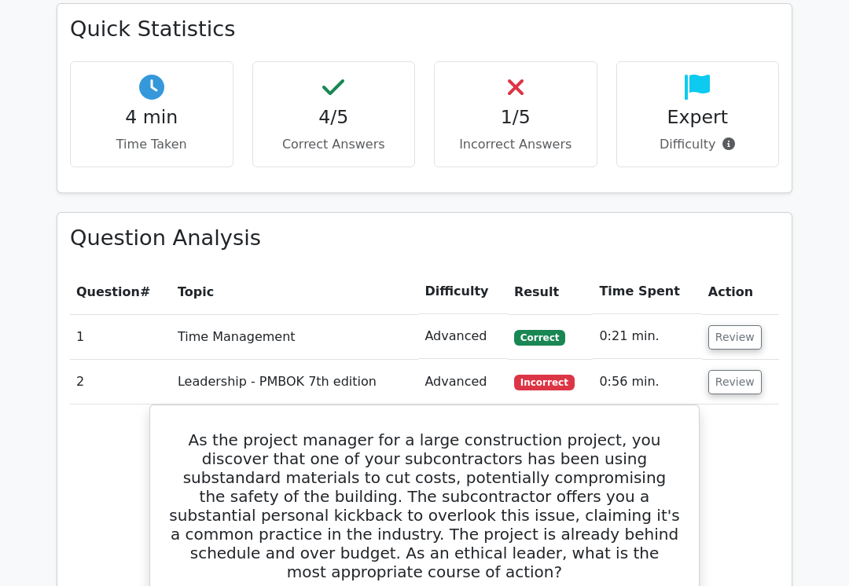
click at [736, 370] on button "Review" at bounding box center [734, 382] width 53 height 24
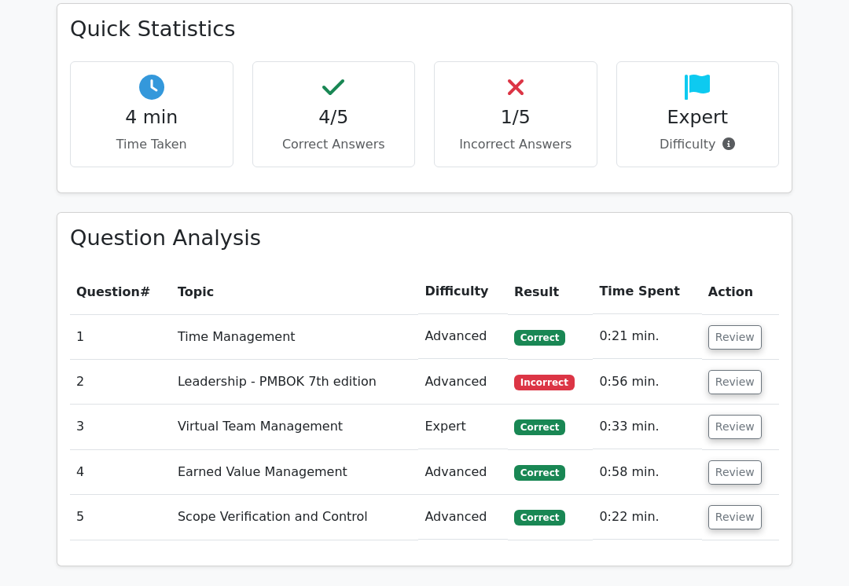
click at [734, 415] on button "Review" at bounding box center [734, 427] width 53 height 24
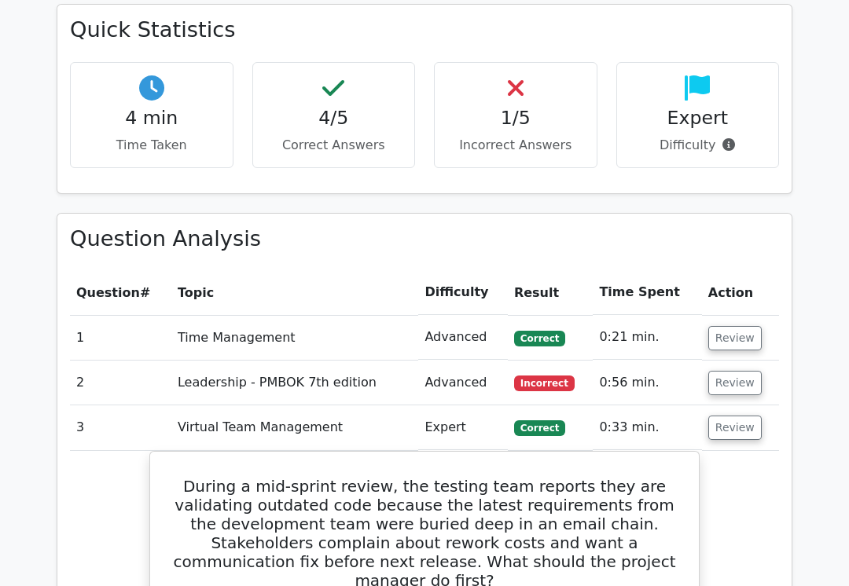
click at [726, 417] on button "Review" at bounding box center [734, 429] width 53 height 24
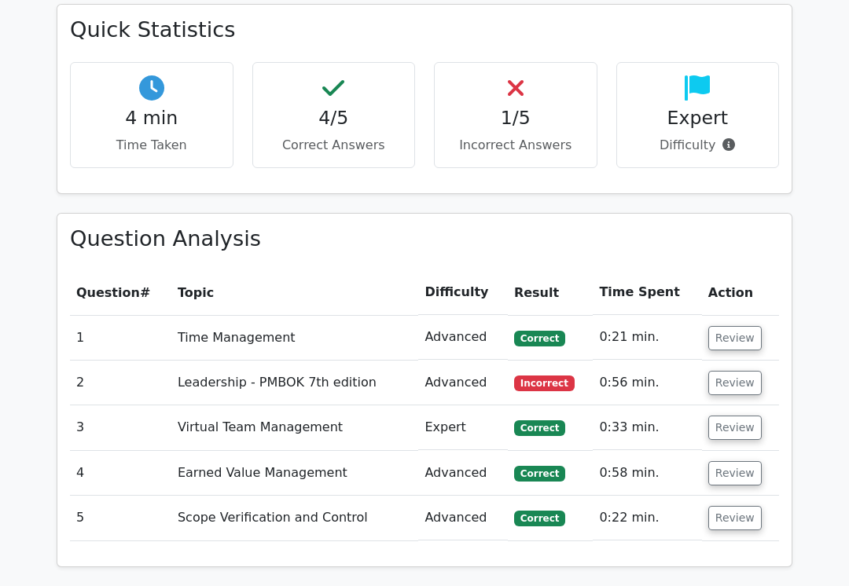
click at [740, 461] on button "Review" at bounding box center [734, 473] width 53 height 24
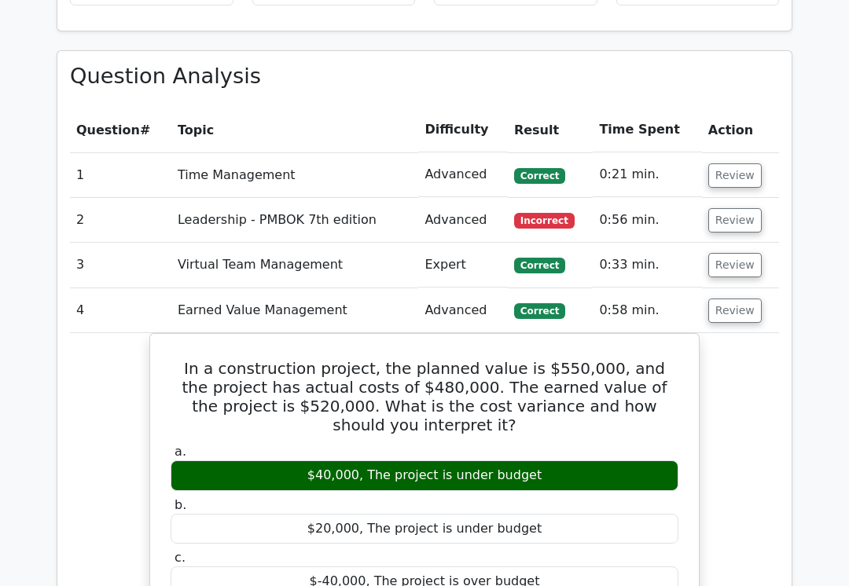
scroll to position [1166, 0]
click at [735, 299] on button "Review" at bounding box center [734, 311] width 53 height 24
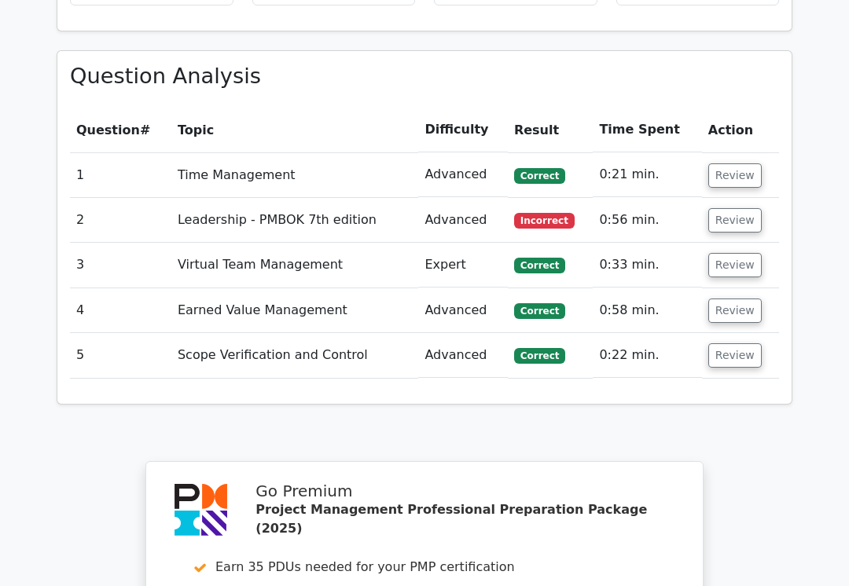
click at [733, 343] on button "Review" at bounding box center [734, 355] width 53 height 24
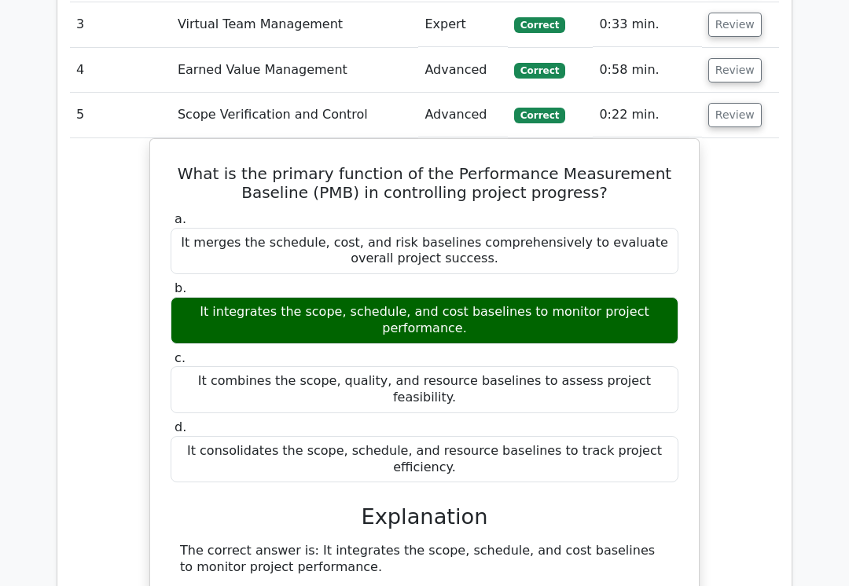
scroll to position [1401, 0]
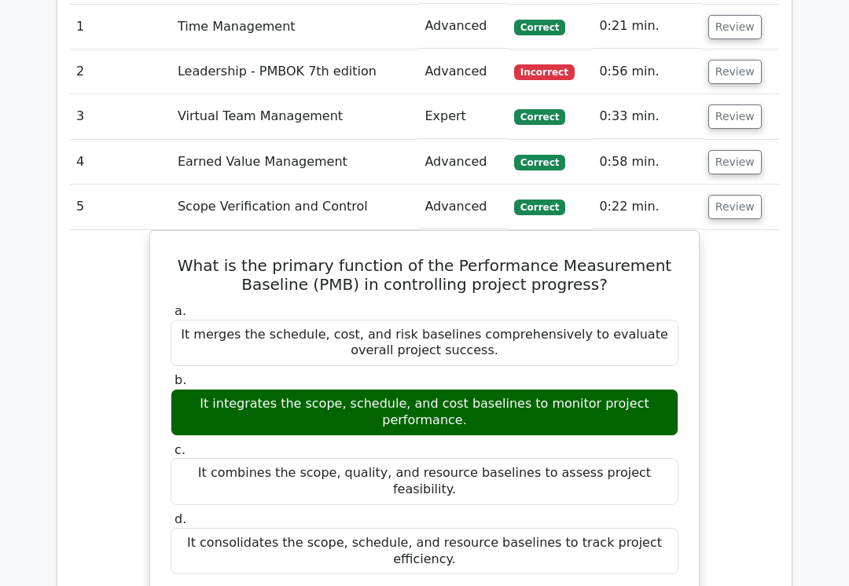
click at [737, 105] on button "Review" at bounding box center [734, 117] width 53 height 24
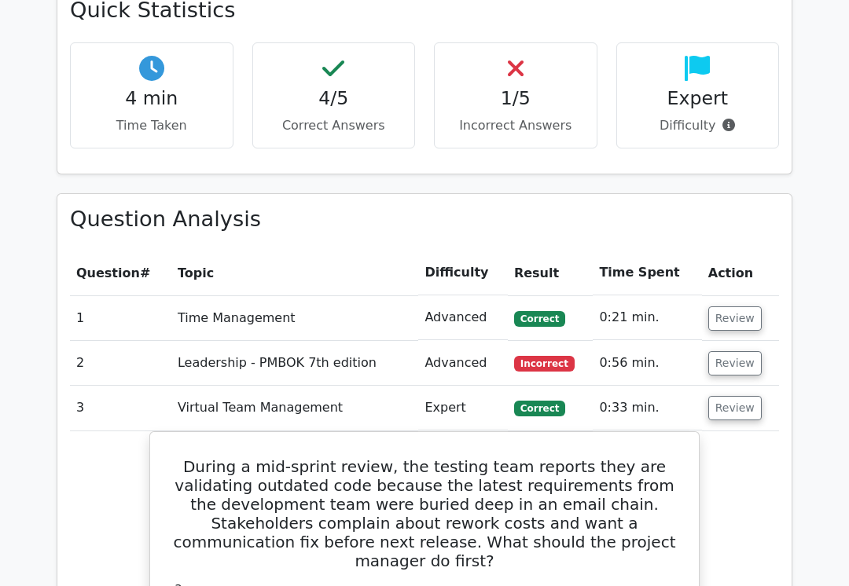
click at [729, 351] on button "Review" at bounding box center [734, 363] width 53 height 24
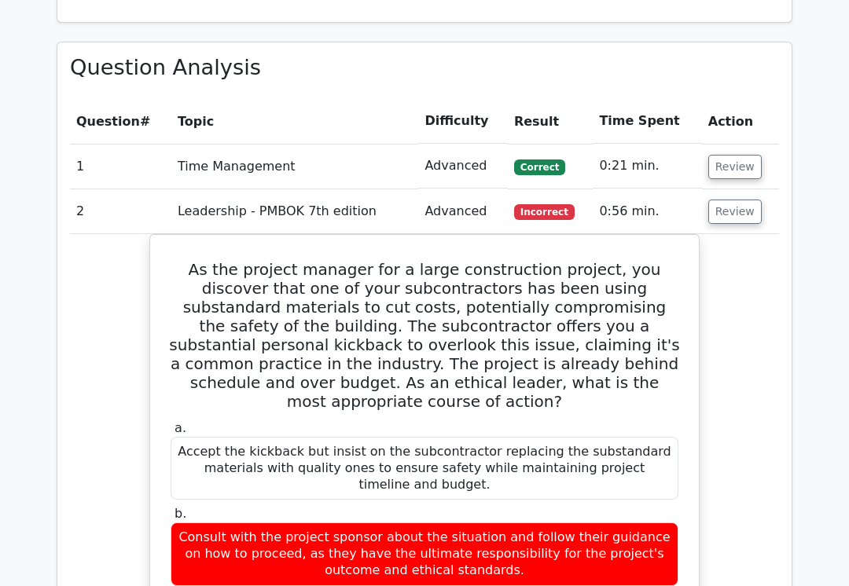
click at [736, 156] on button "Review" at bounding box center [734, 168] width 53 height 24
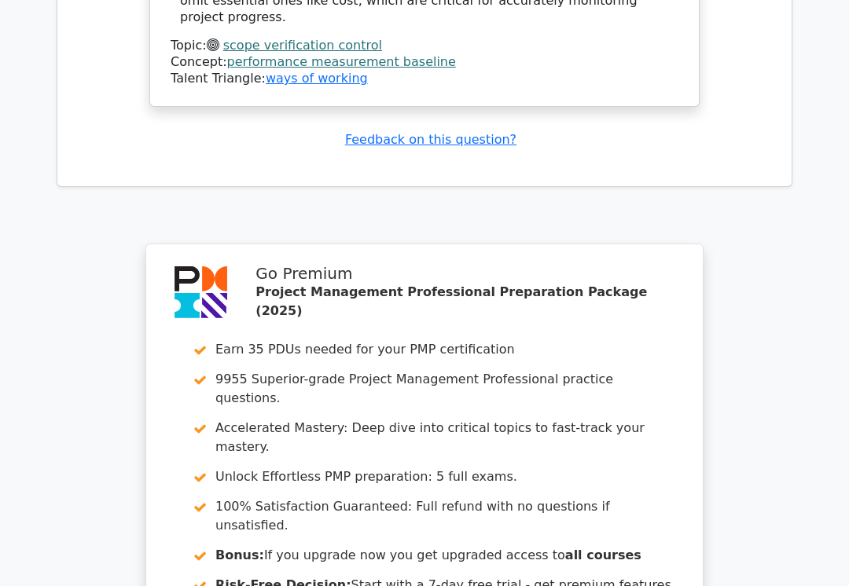
scroll to position [4982, 0]
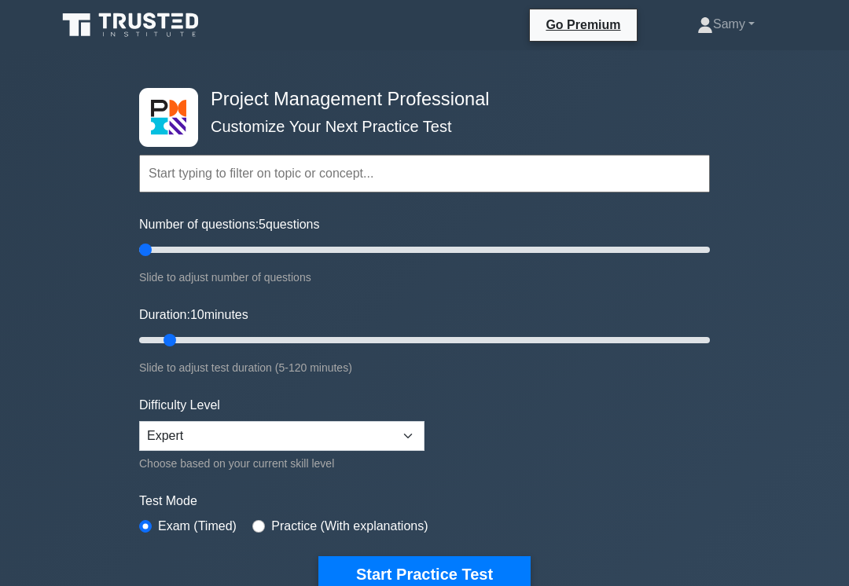
type input "5"
click at [340, 575] on button "Start Practice Test" at bounding box center [424, 574] width 212 height 36
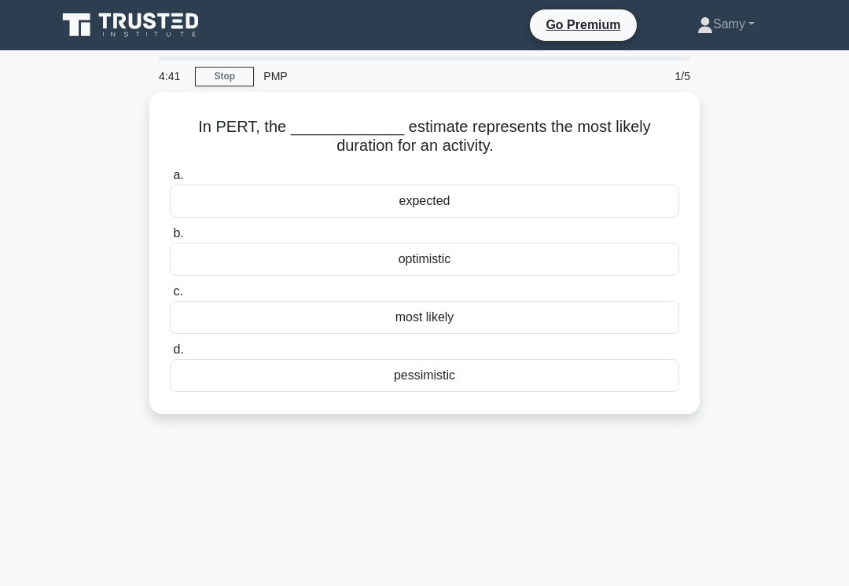
click at [560, 324] on div "most likely" at bounding box center [424, 317] width 509 height 33
click at [170, 297] on input "c. most likely" at bounding box center [170, 292] width 0 height 10
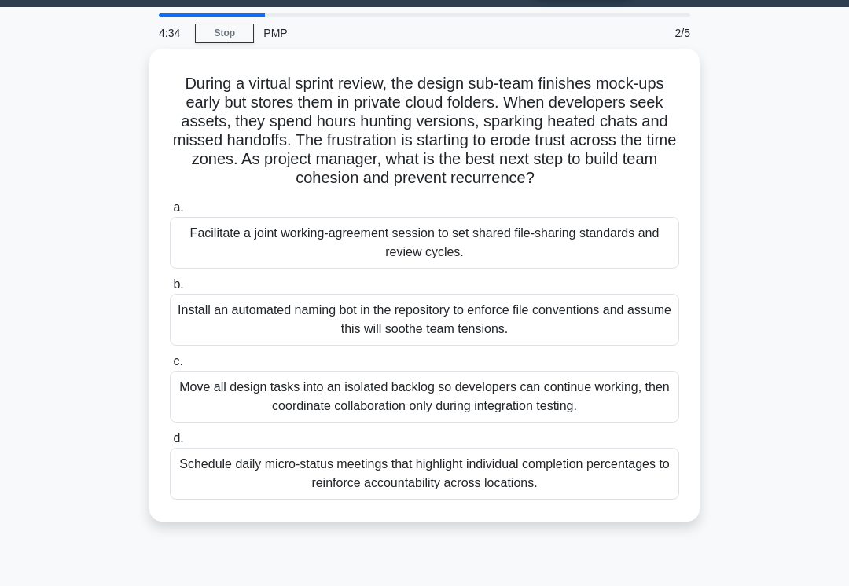
scroll to position [31, 0]
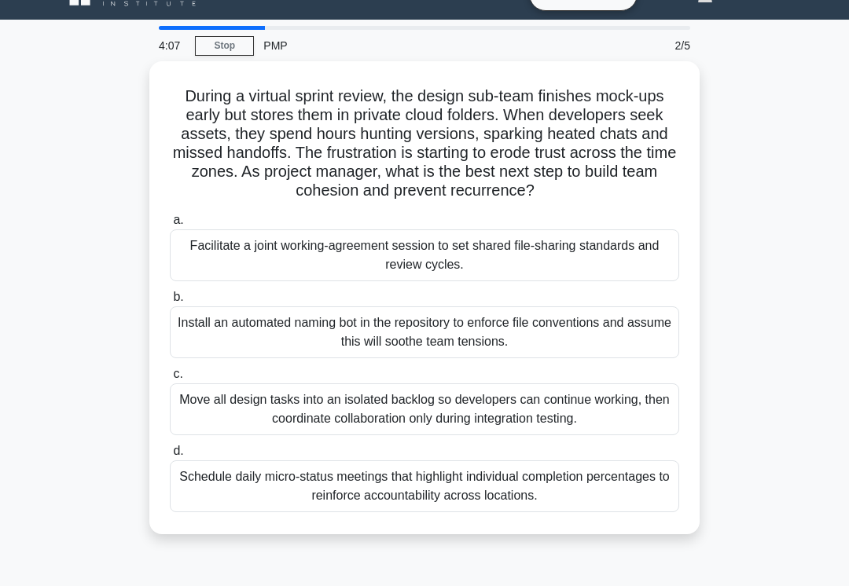
click at [559, 271] on div "Facilitate a joint working-agreement session to set shared file-sharing standar…" at bounding box center [424, 256] width 509 height 52
click at [170, 226] on input "a. Facilitate a joint working-agreement session to set shared file-sharing stan…" at bounding box center [170, 220] width 0 height 10
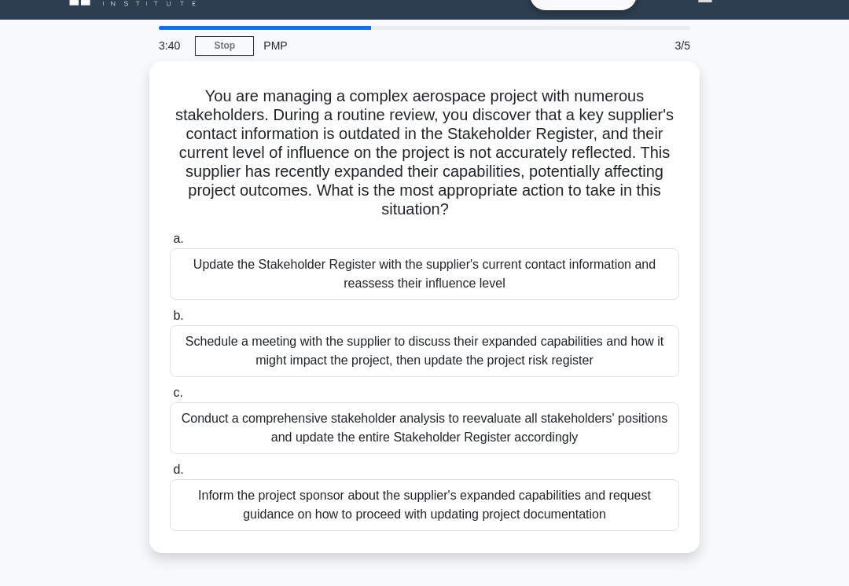
click at [556, 269] on div "Update the Stakeholder Register with the supplier's current contact information…" at bounding box center [424, 274] width 509 height 52
click at [170, 244] on input "a. Update the Stakeholder Register with the supplier's current contact informat…" at bounding box center [170, 239] width 0 height 10
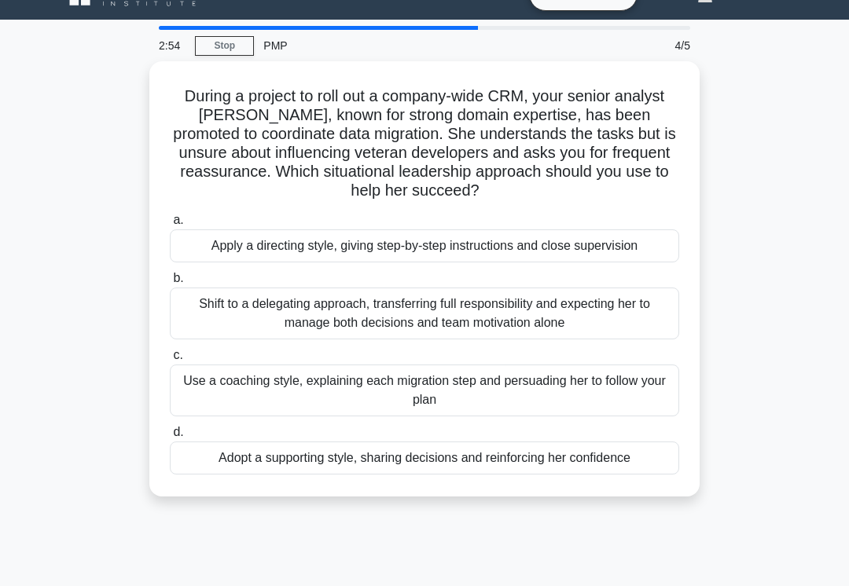
click at [443, 454] on div "Adopt a supporting style, sharing decisions and reinforcing her confidence" at bounding box center [424, 458] width 509 height 33
click at [170, 438] on input "d. Adopt a supporting style, sharing decisions and reinforcing her confidence" at bounding box center [170, 433] width 0 height 10
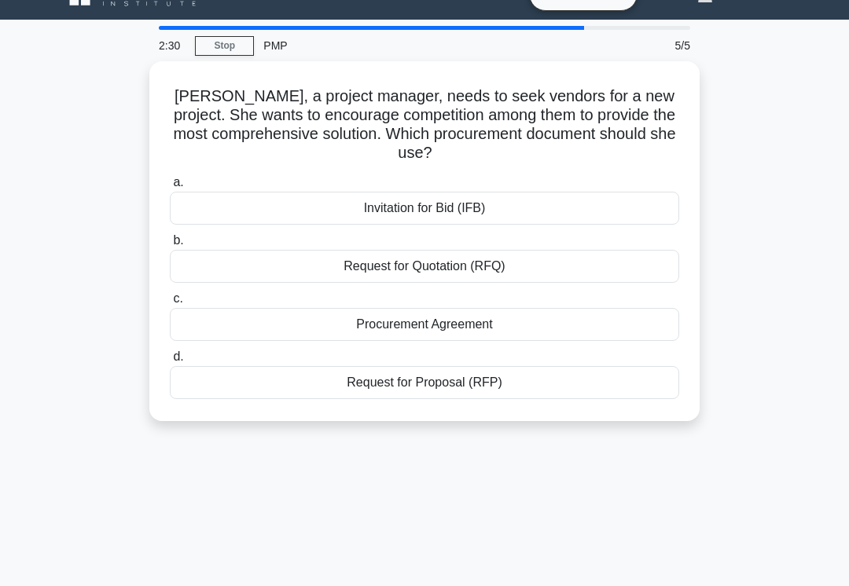
click at [441, 387] on div "Request for Proposal (RFP)" at bounding box center [424, 382] width 509 height 33
click at [170, 362] on input "d. Request for Proposal (RFP)" at bounding box center [170, 357] width 0 height 10
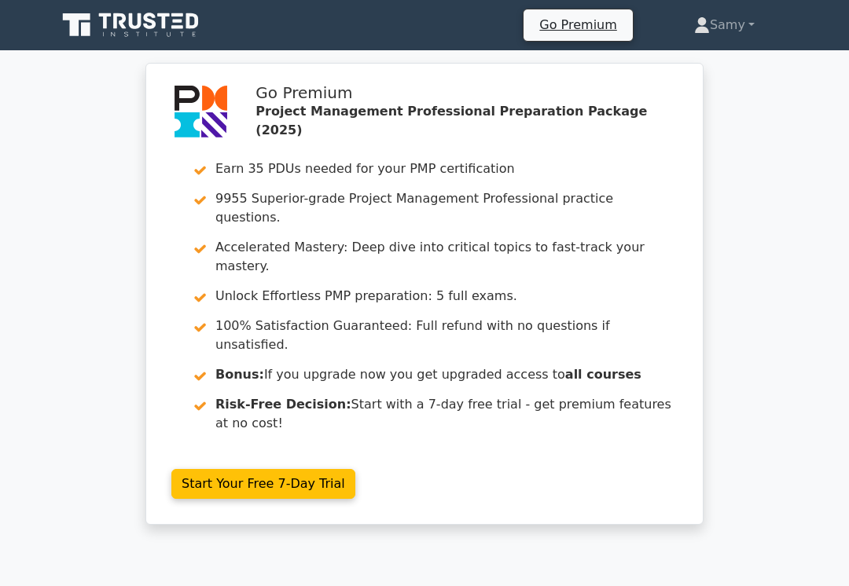
scroll to position [76, 0]
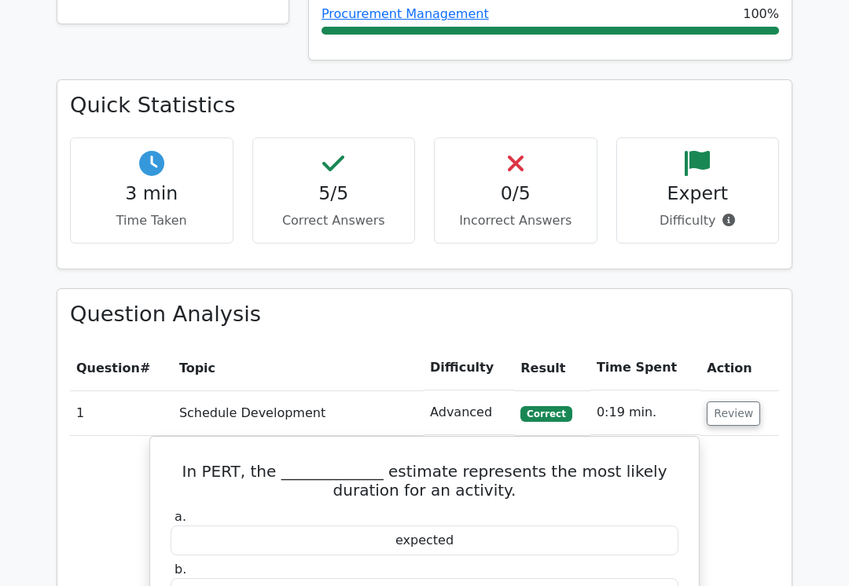
click at [725, 402] on button "Review" at bounding box center [733, 414] width 53 height 24
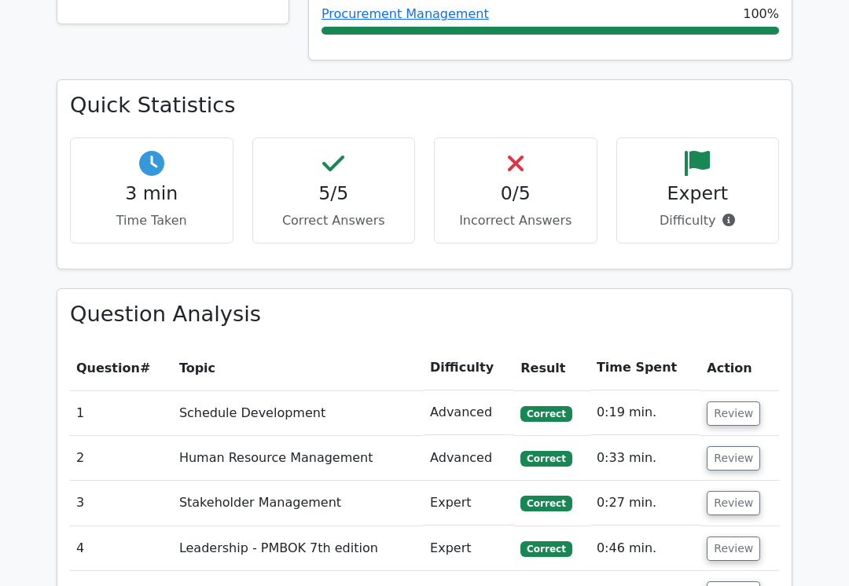
click at [726, 491] on button "Review" at bounding box center [733, 503] width 53 height 24
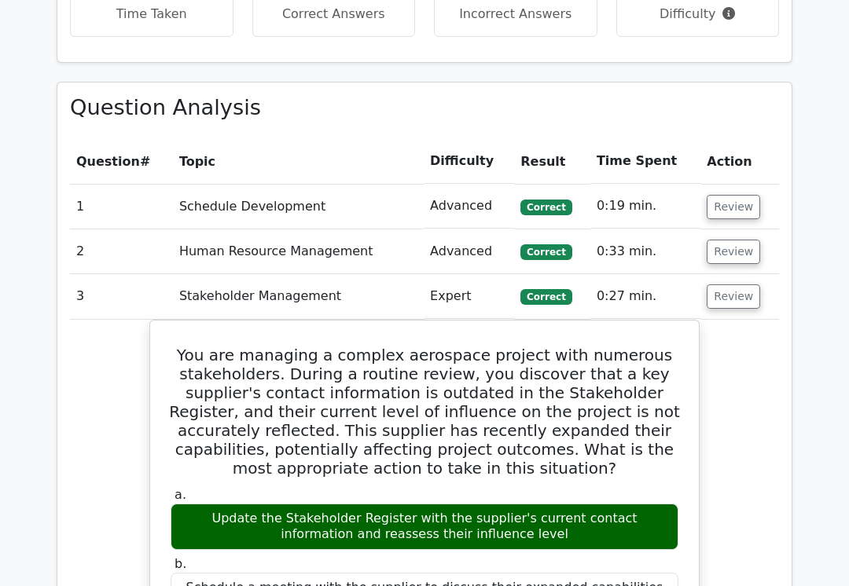
scroll to position [1135, 0]
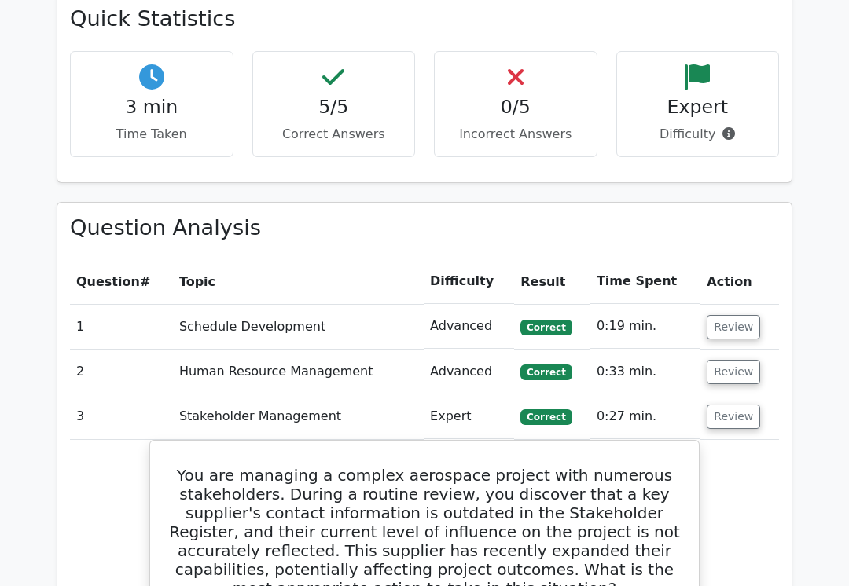
click at [729, 406] on button "Review" at bounding box center [733, 418] width 53 height 24
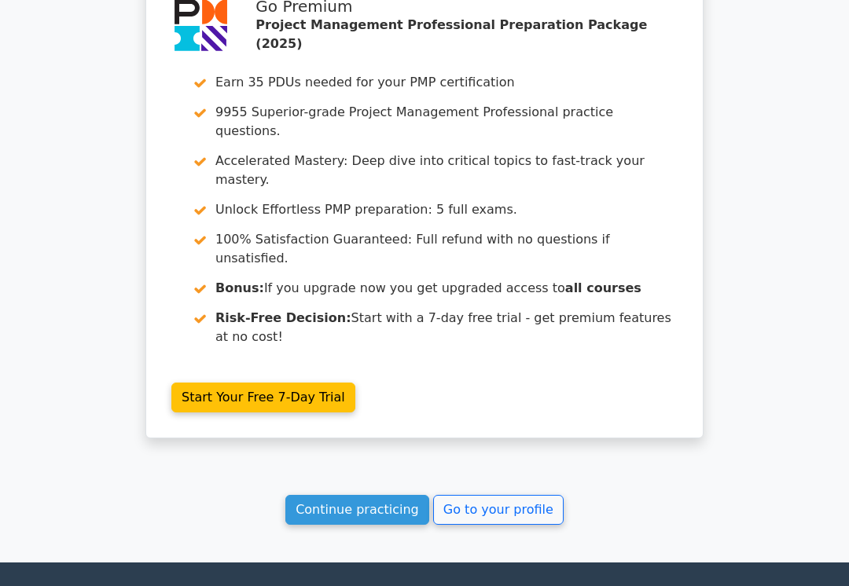
scroll to position [1678, 0]
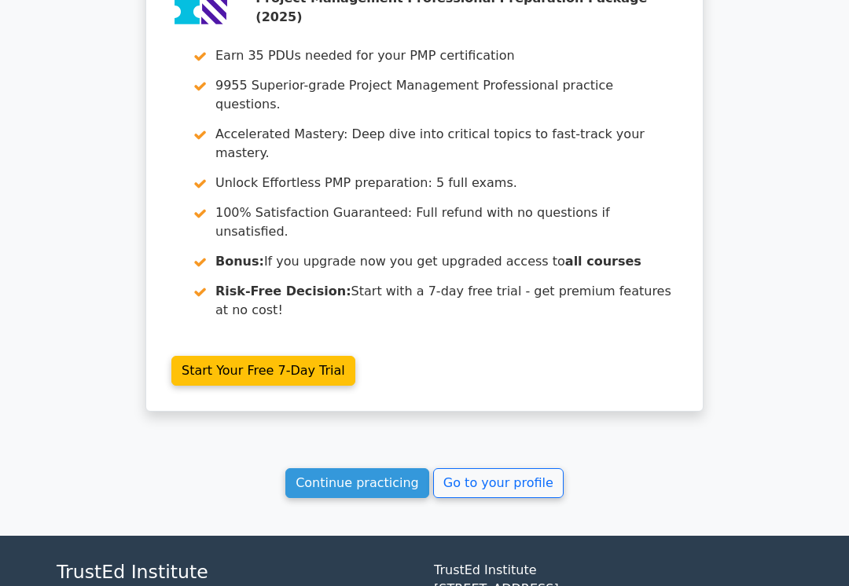
click at [525, 468] on link "Go to your profile" at bounding box center [498, 483] width 130 height 30
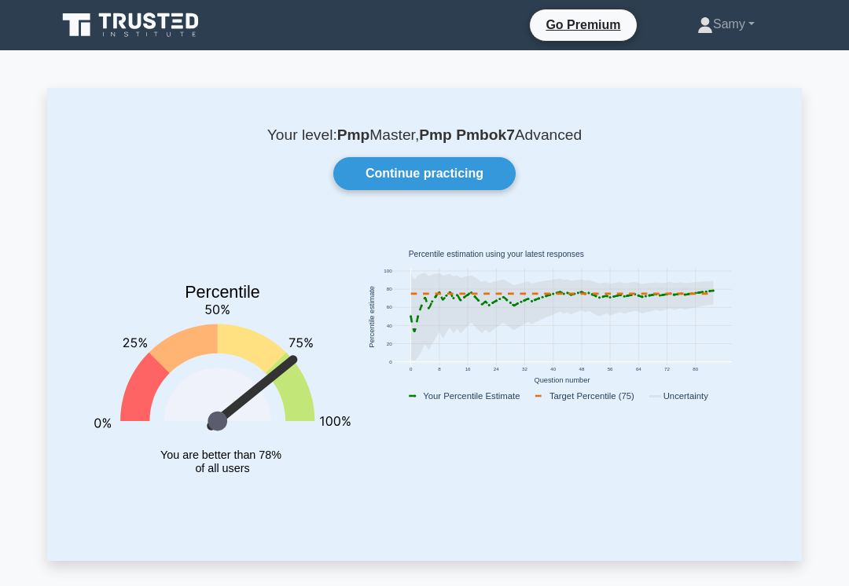
click at [483, 180] on link "Continue practicing" at bounding box center [424, 173] width 182 height 33
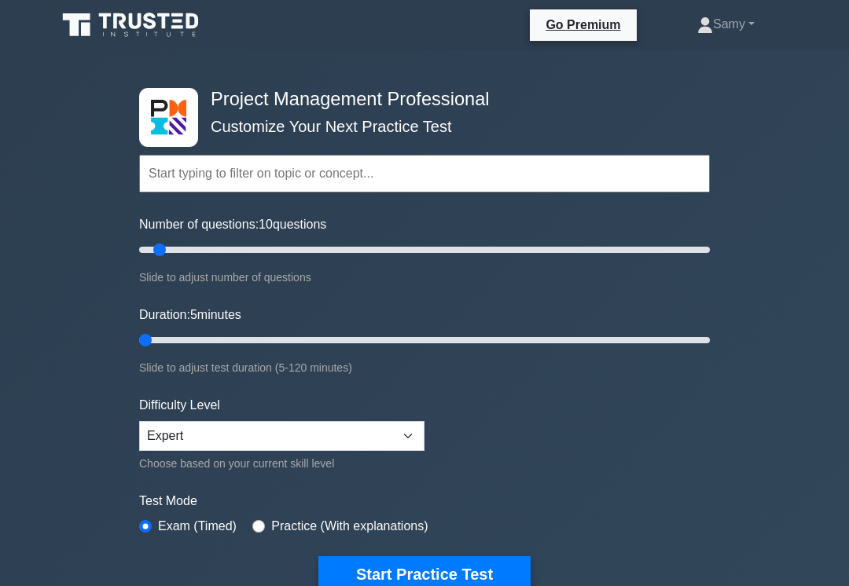
type input "10"
click at [356, 571] on button "Start Practice Test" at bounding box center [424, 574] width 212 height 36
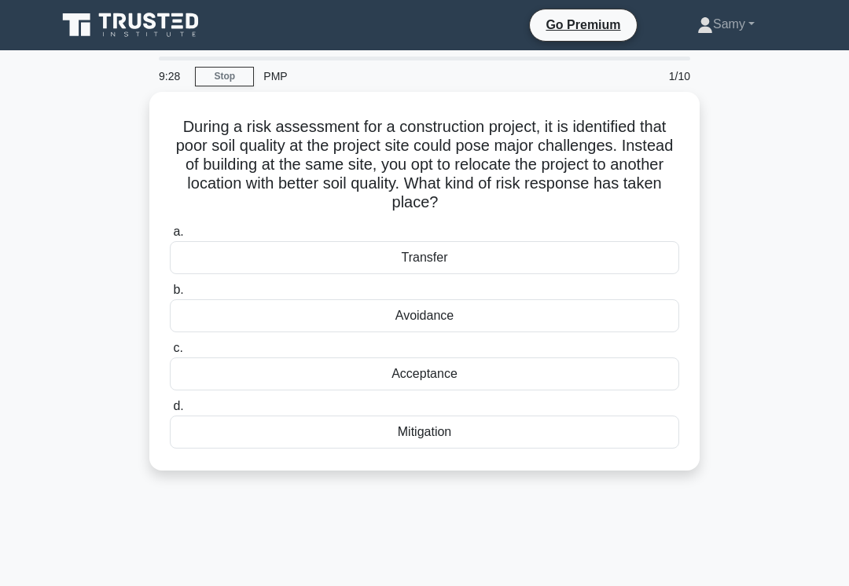
click at [476, 438] on div "Mitigation" at bounding box center [424, 432] width 509 height 33
click at [170, 412] on input "d. Mitigation" at bounding box center [170, 407] width 0 height 10
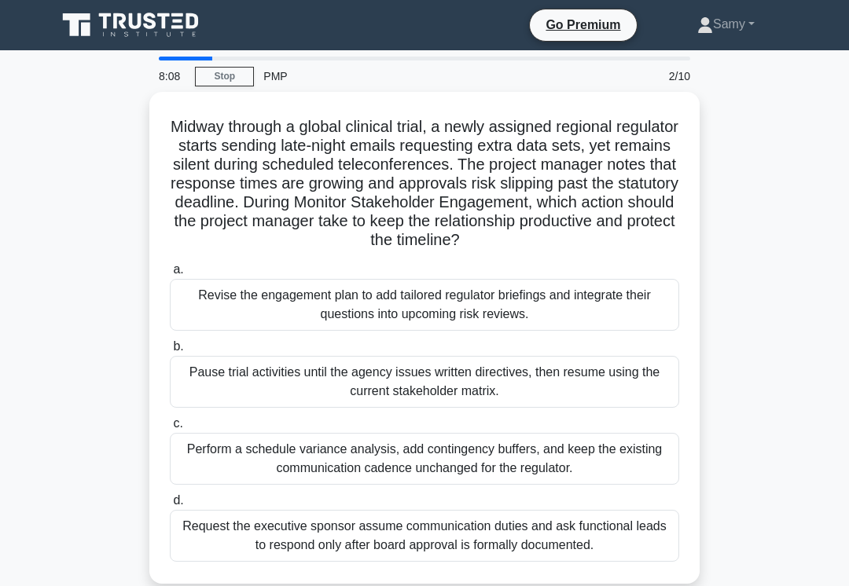
click at [567, 327] on div "Revise the engagement plan to add tailored regulator briefings and integrate th…" at bounding box center [424, 305] width 509 height 52
click at [170, 275] on input "a. Revise the engagement plan to add tailored regulator briefings and integrate…" at bounding box center [170, 270] width 0 height 10
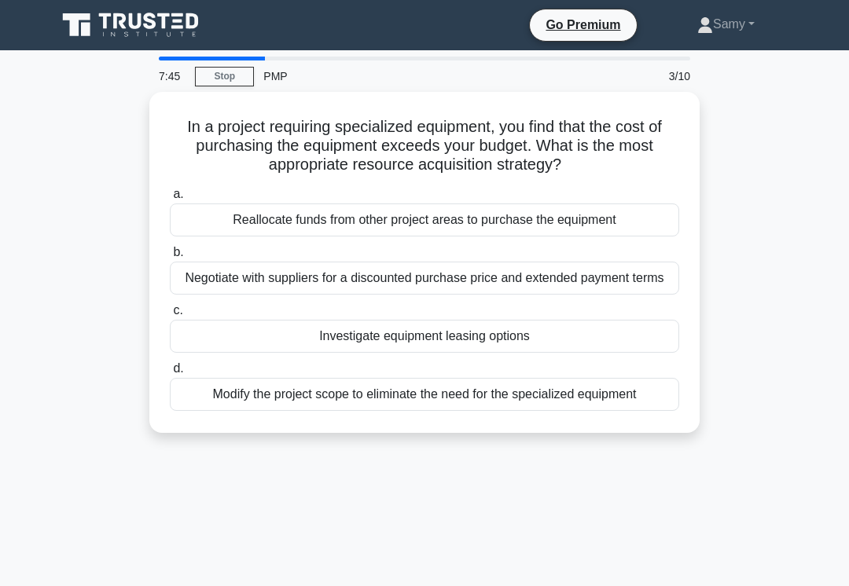
click at [538, 353] on div "Investigate equipment leasing options" at bounding box center [424, 336] width 509 height 33
click at [170, 316] on input "c. Investigate equipment leasing options" at bounding box center [170, 311] width 0 height 10
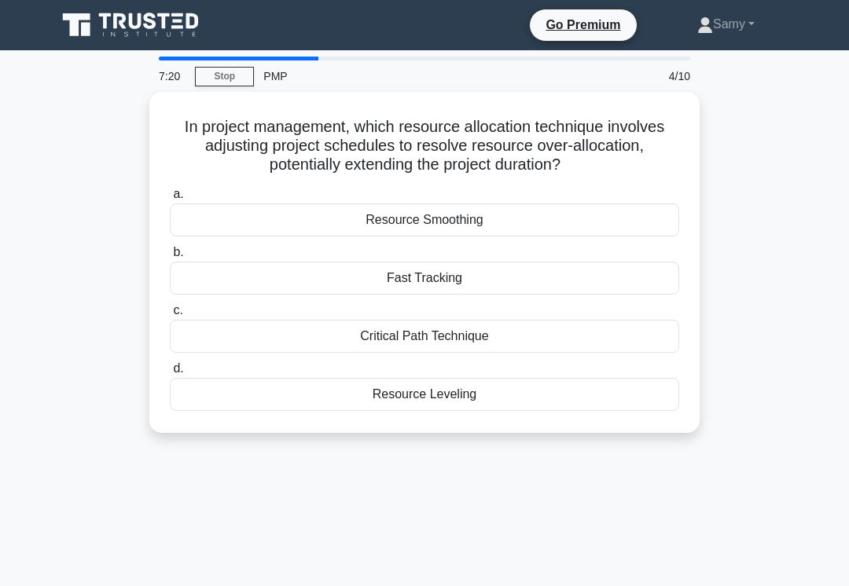
click at [608, 395] on div "Resource Leveling" at bounding box center [424, 394] width 509 height 33
click at [170, 374] on input "d. Resource Leveling" at bounding box center [170, 369] width 0 height 10
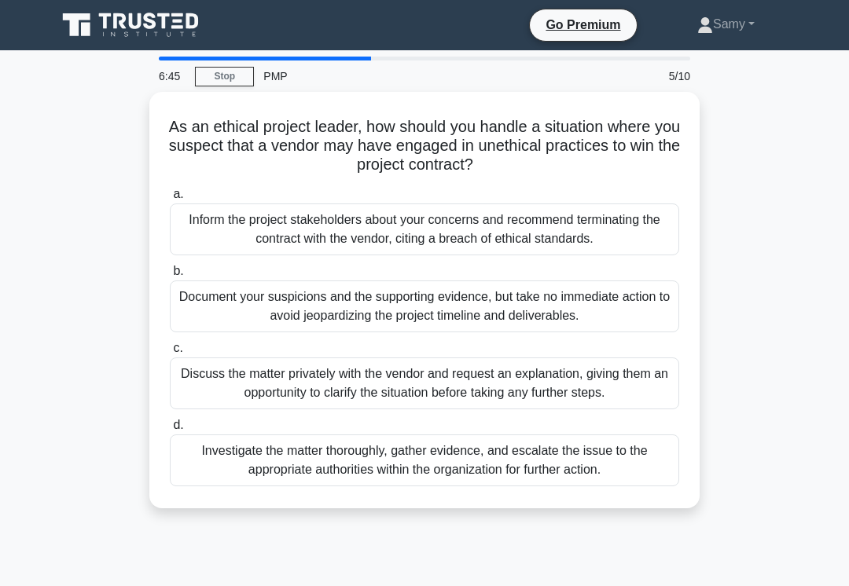
click at [568, 480] on div "Investigate the matter thoroughly, gather evidence, and escalate the issue to t…" at bounding box center [424, 461] width 509 height 52
click at [170, 431] on input "d. Investigate the matter thoroughly, gather evidence, and escalate the issue t…" at bounding box center [170, 426] width 0 height 10
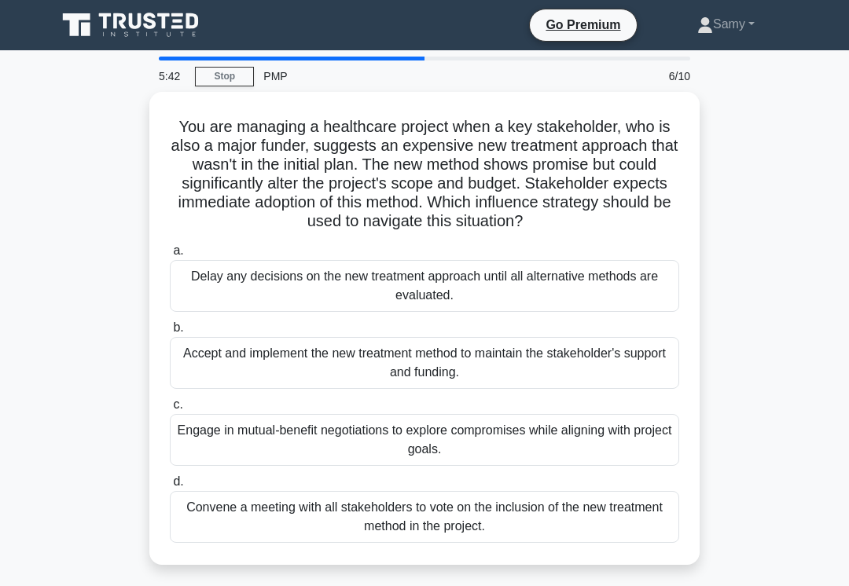
click at [610, 456] on div "Engage in mutual-benefit negotiations to explore compromises while aligning wit…" at bounding box center [424, 440] width 509 height 52
click at [170, 410] on input "c. Engage in mutual-benefit negotiations to explore compromises while aligning …" at bounding box center [170, 405] width 0 height 10
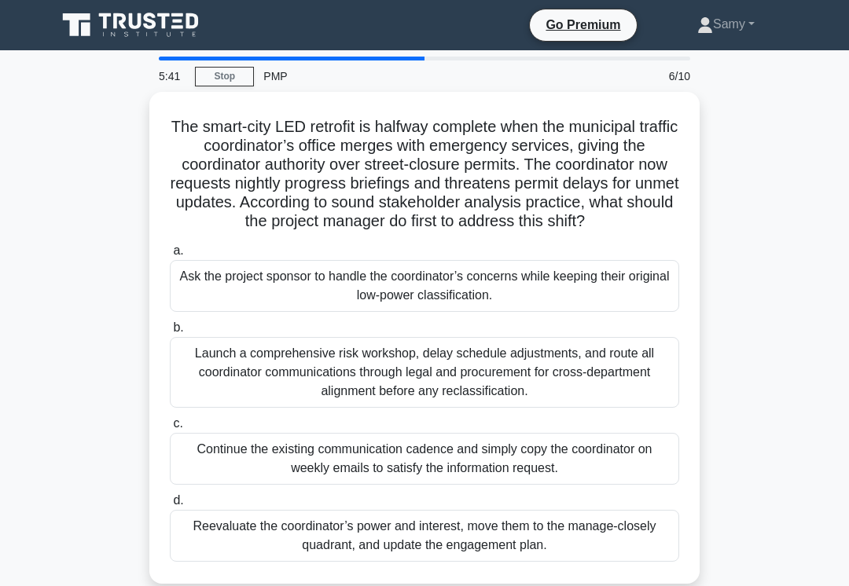
click at [606, 452] on div "Continue the existing communication cadence and simply copy the coordinator on …" at bounding box center [424, 459] width 509 height 52
click at [170, 429] on input "c. Continue the existing communication cadence and simply copy the coordinator …" at bounding box center [170, 424] width 0 height 10
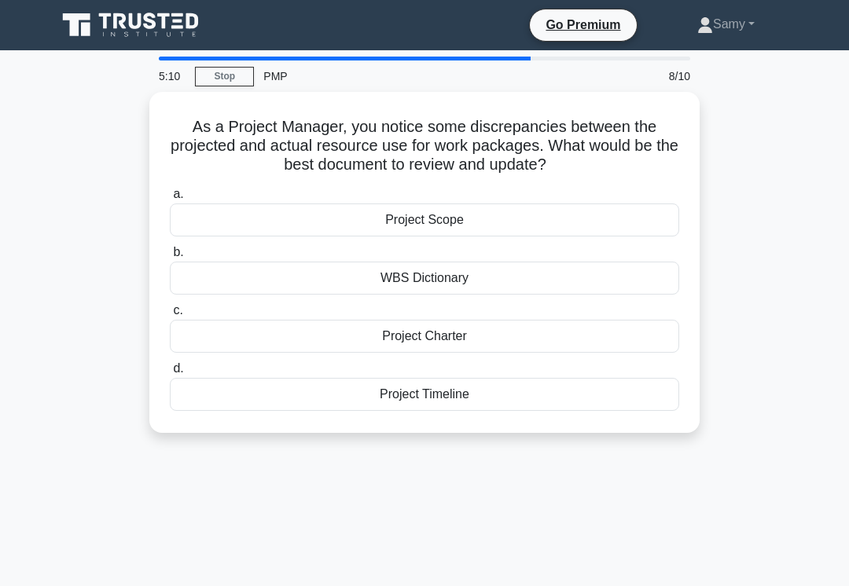
click at [524, 277] on div "WBS Dictionary" at bounding box center [424, 278] width 509 height 33
click at [170, 258] on input "b. WBS Dictionary" at bounding box center [170, 253] width 0 height 10
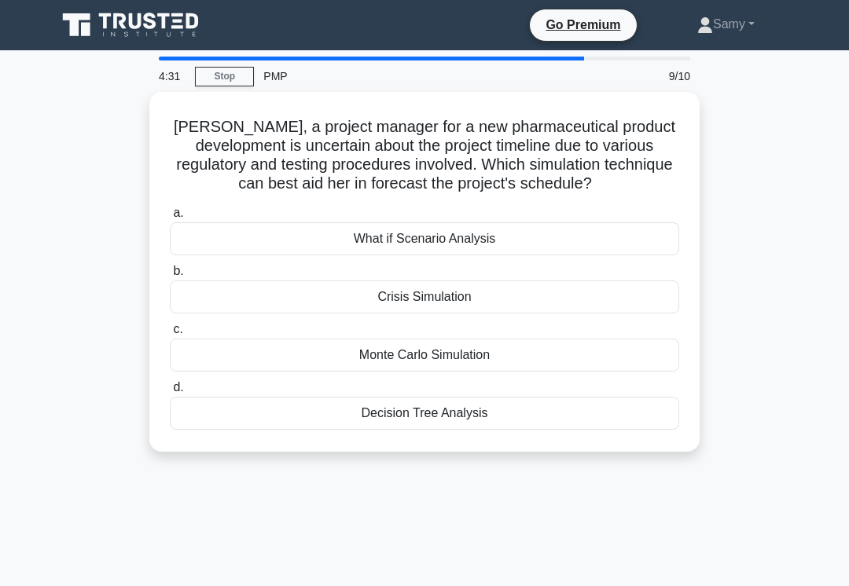
click at [619, 372] on div "Monte Carlo Simulation" at bounding box center [424, 355] width 509 height 33
click at [170, 335] on input "c. Monte Carlo Simulation" at bounding box center [170, 330] width 0 height 10
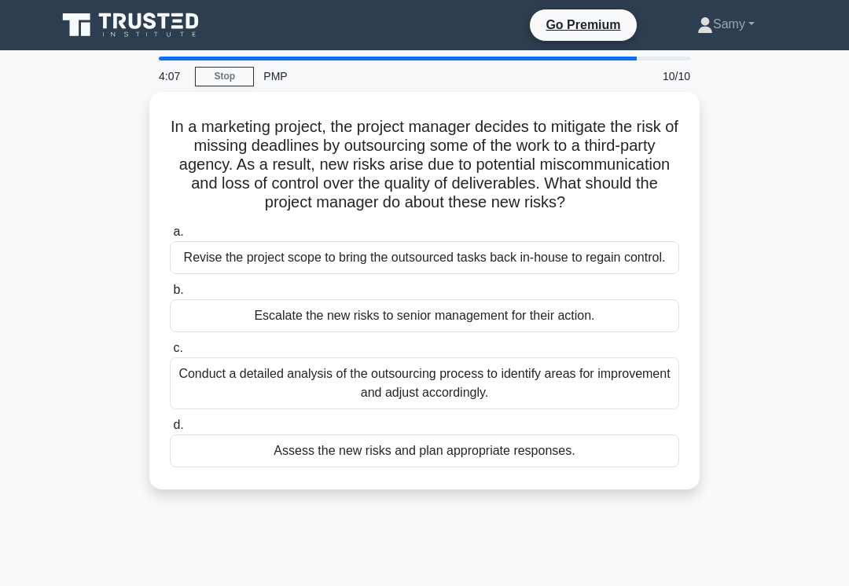
click at [574, 410] on div "Conduct a detailed analysis of the outsourcing process to identify areas for im…" at bounding box center [424, 384] width 509 height 52
click at [170, 354] on input "c. Conduct a detailed analysis of the outsourcing process to identify areas for…" at bounding box center [170, 348] width 0 height 10
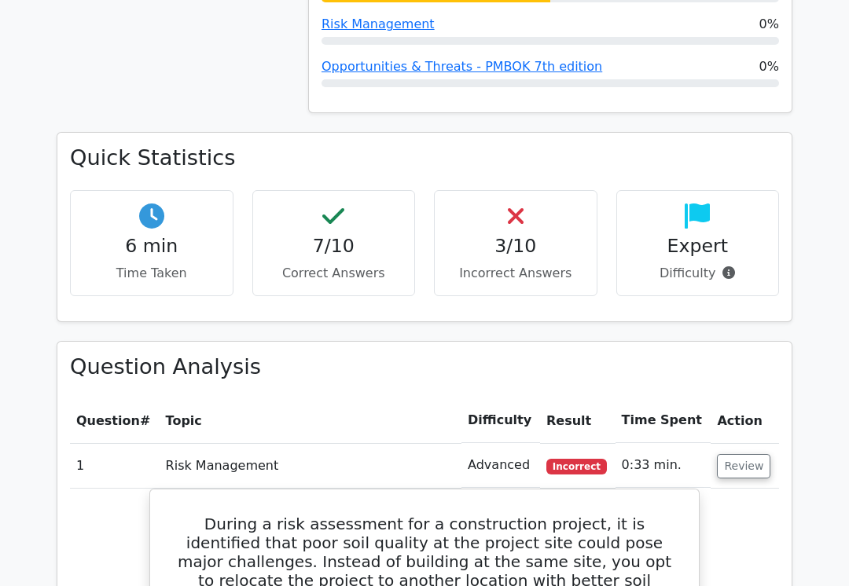
click at [732, 454] on button "Review" at bounding box center [743, 466] width 53 height 24
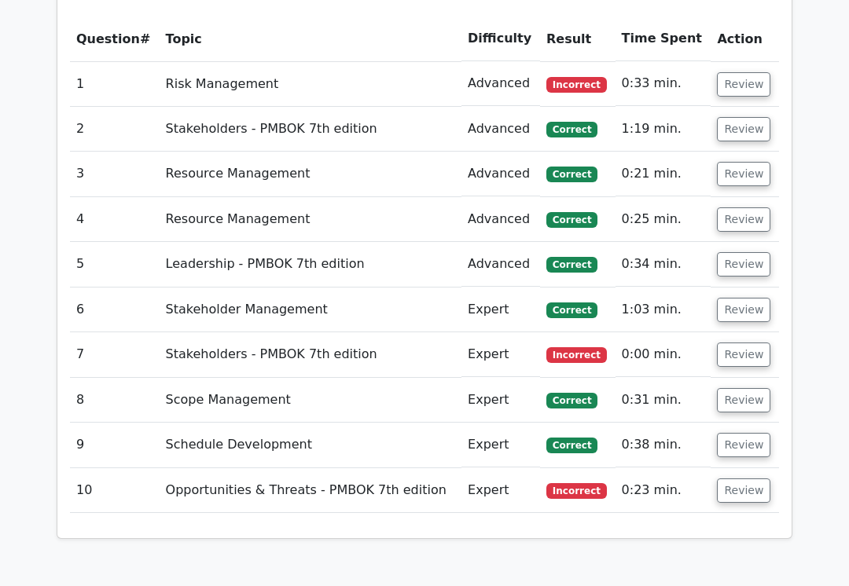
scroll to position [1375, 0]
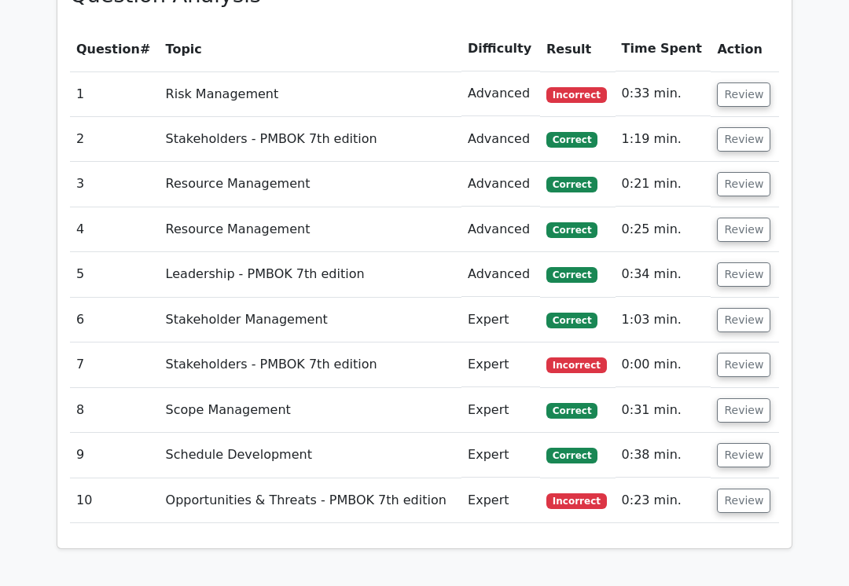
click at [744, 489] on button "Review" at bounding box center [743, 501] width 53 height 24
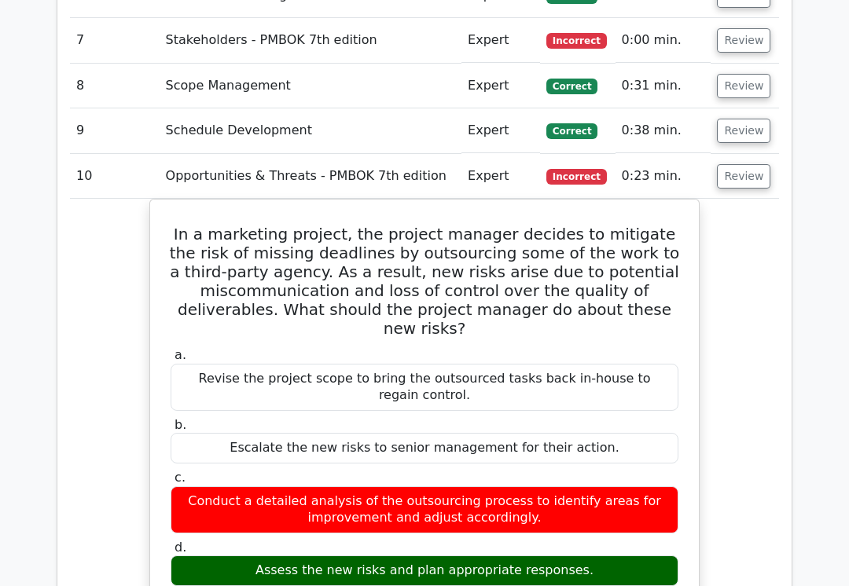
scroll to position [1700, 0]
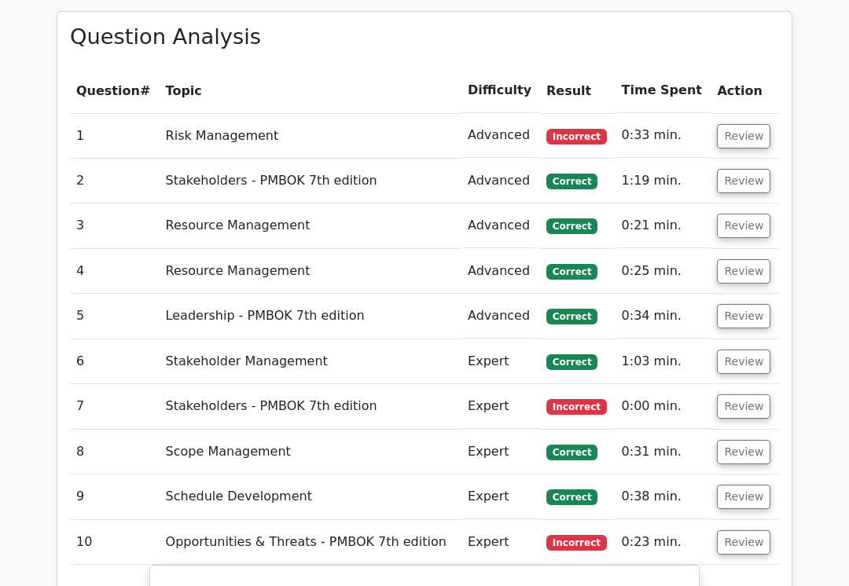
click at [749, 395] on button "Review" at bounding box center [743, 407] width 53 height 24
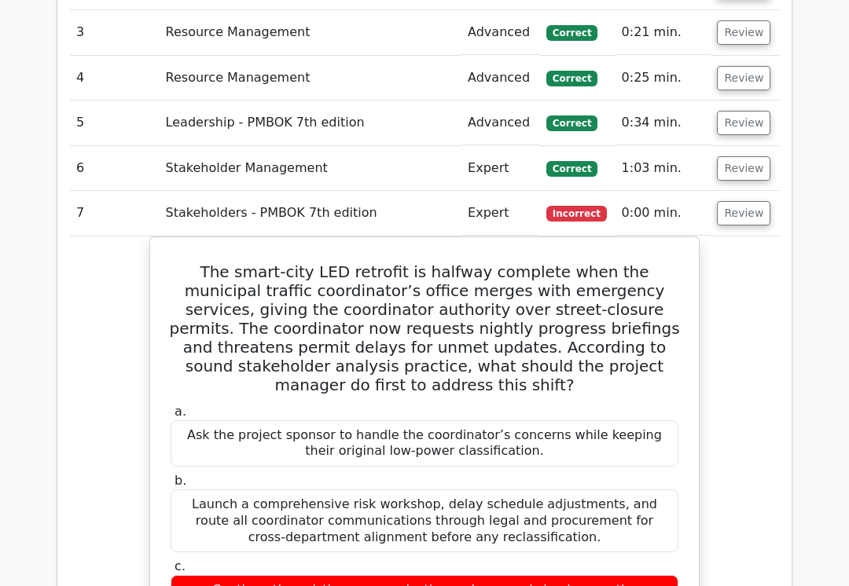
scroll to position [0, 9]
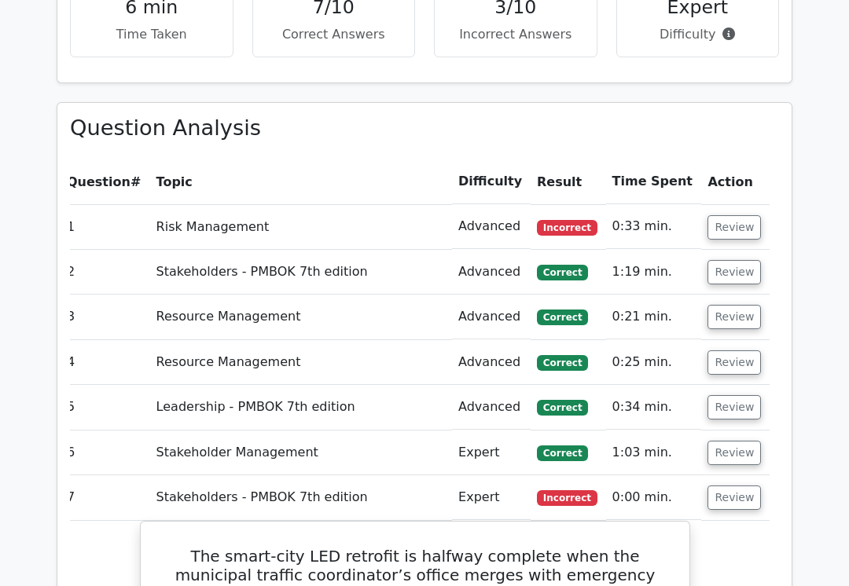
click at [726, 442] on button "Review" at bounding box center [733, 454] width 53 height 24
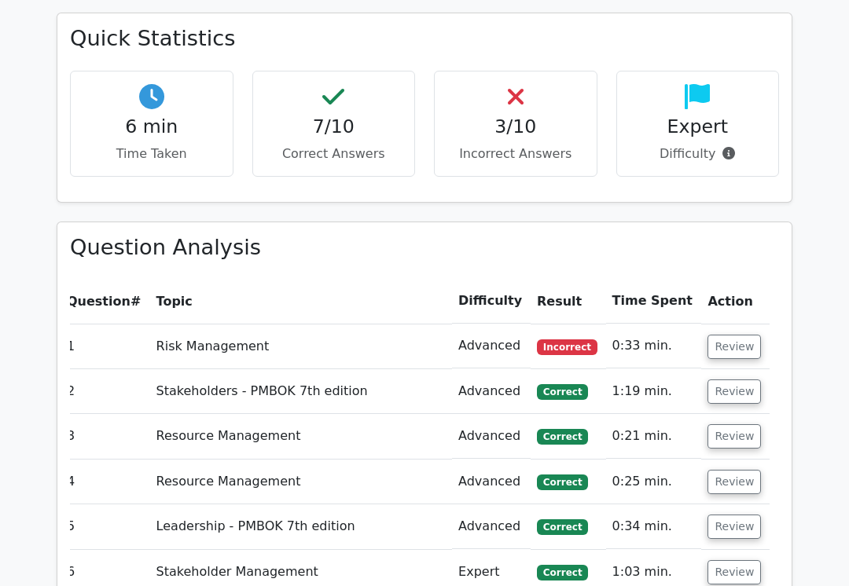
scroll to position [1118, 0]
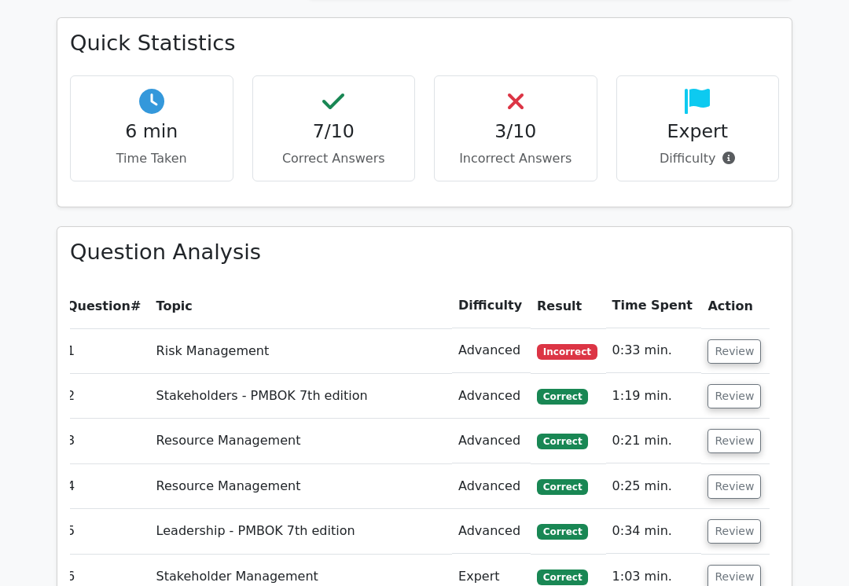
click at [744, 384] on button "Review" at bounding box center [733, 396] width 53 height 24
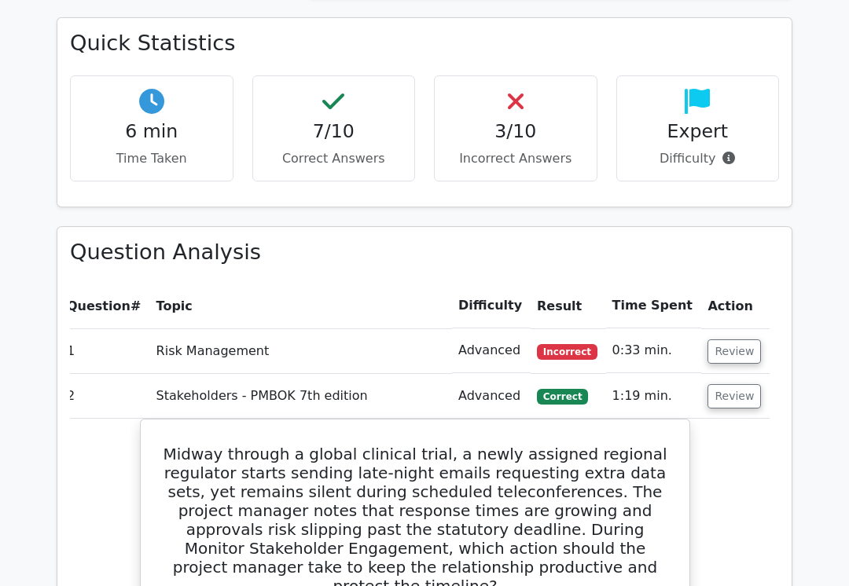
click at [744, 384] on button "Review" at bounding box center [733, 396] width 53 height 24
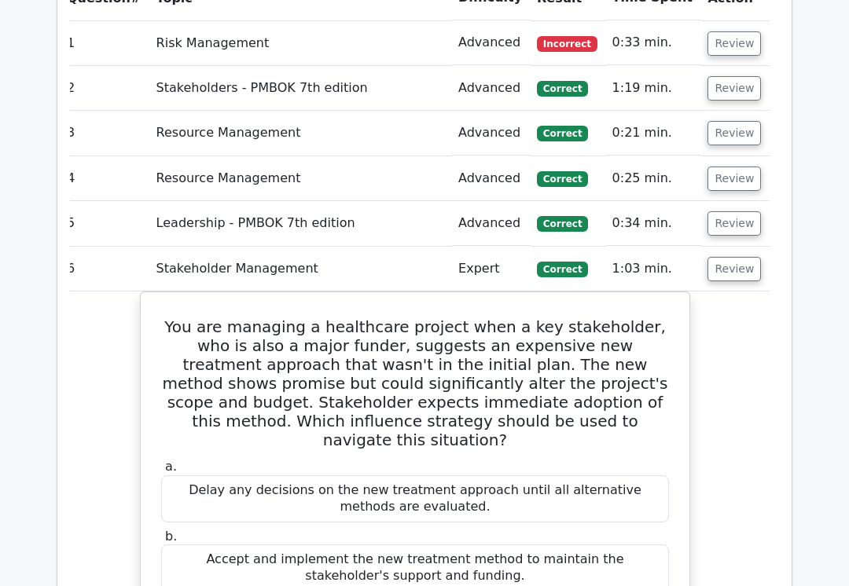
scroll to position [1425, 0]
click at [739, 258] on button "Review" at bounding box center [733, 270] width 53 height 24
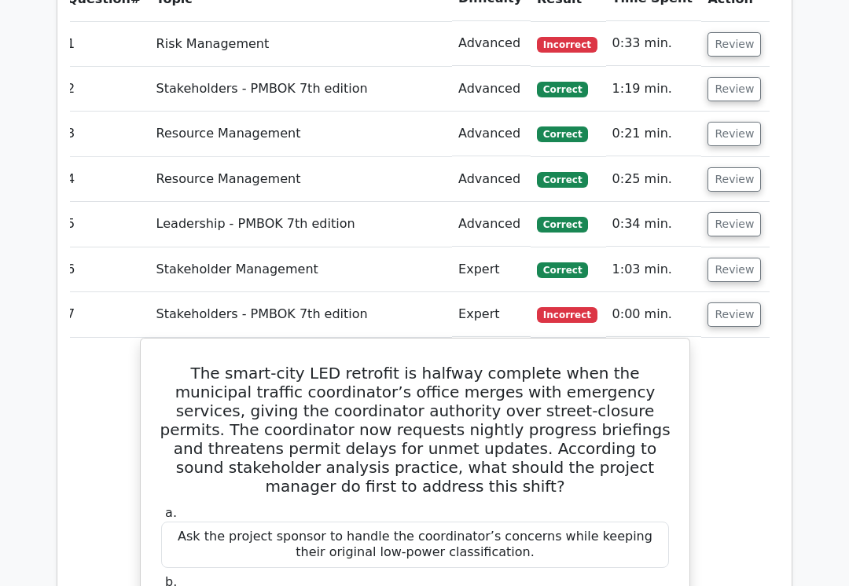
click at [746, 303] on button "Review" at bounding box center [733, 315] width 53 height 24
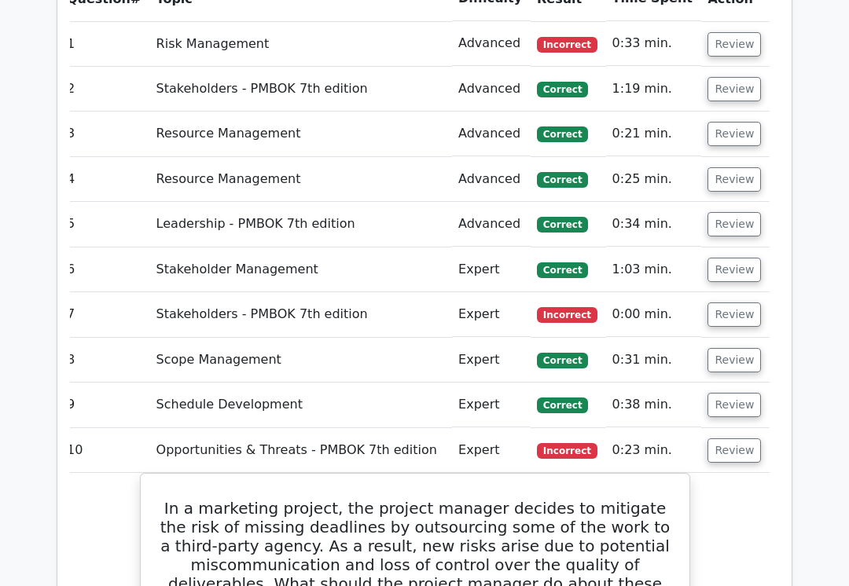
click at [731, 439] on button "Review" at bounding box center [733, 451] width 53 height 24
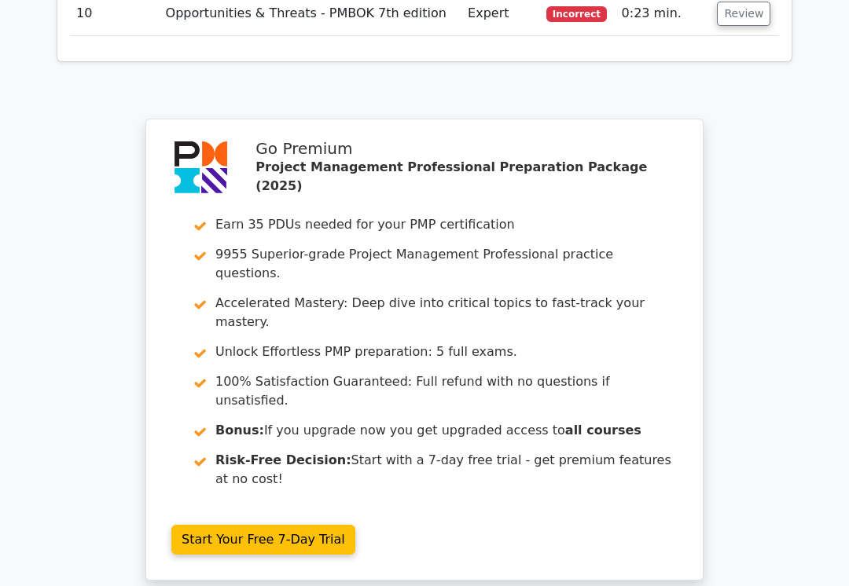
scroll to position [1881, 0]
